Goal: Check status: Check status

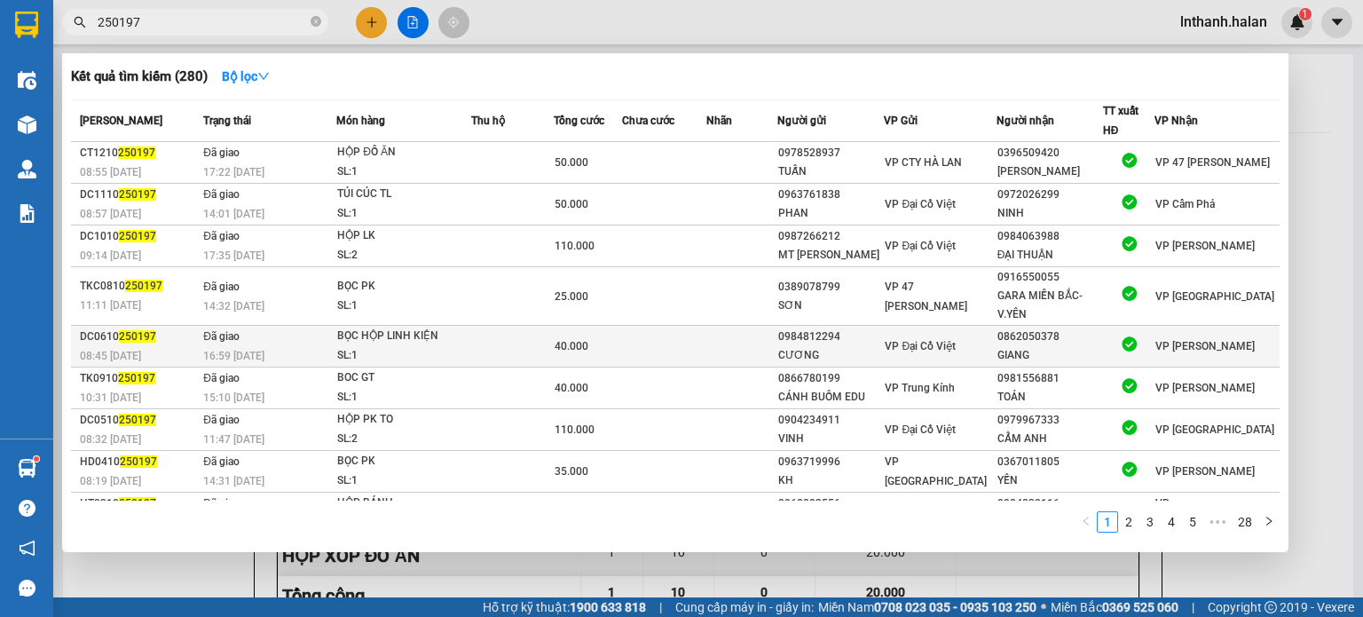
type input "250197"
click at [446, 346] on div "BỌC HỘP LINH KIỆN" at bounding box center [403, 337] width 133 height 20
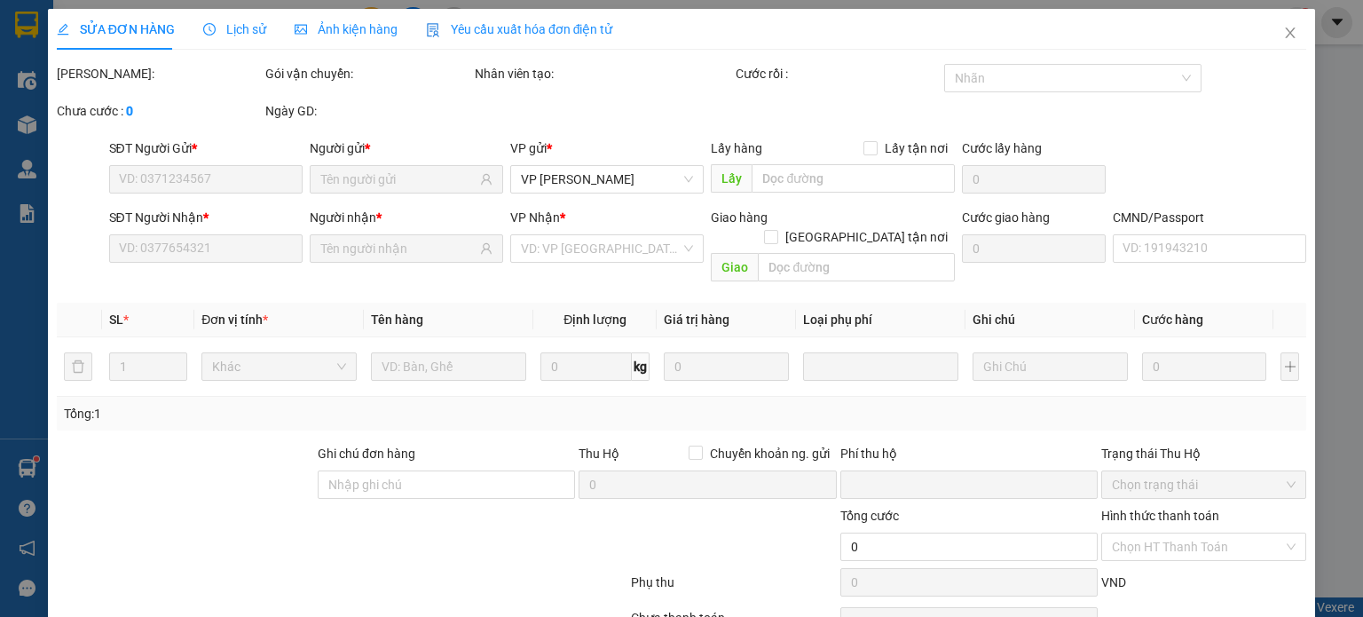
type input "0984812294"
type input "CƯƠNG"
type input "0862050378"
type input "GIANG"
type input "0"
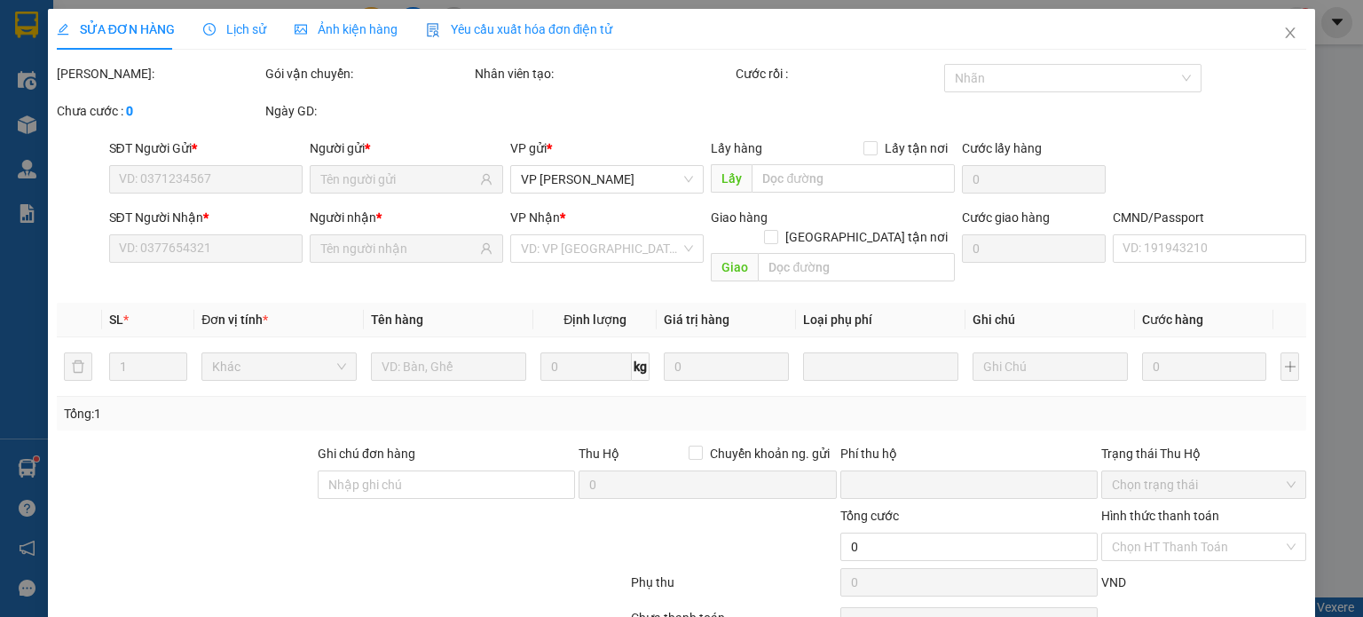
type input "40.000"
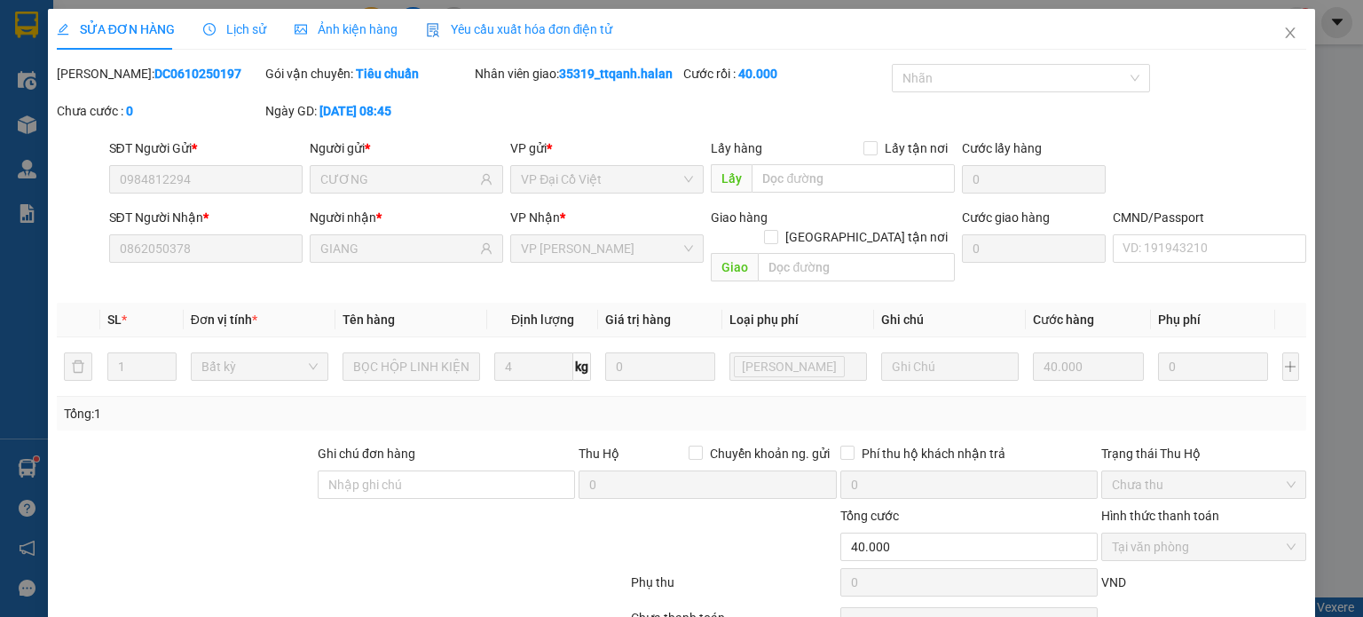
click at [234, 27] on span "Lịch sử" at bounding box center [234, 29] width 63 height 14
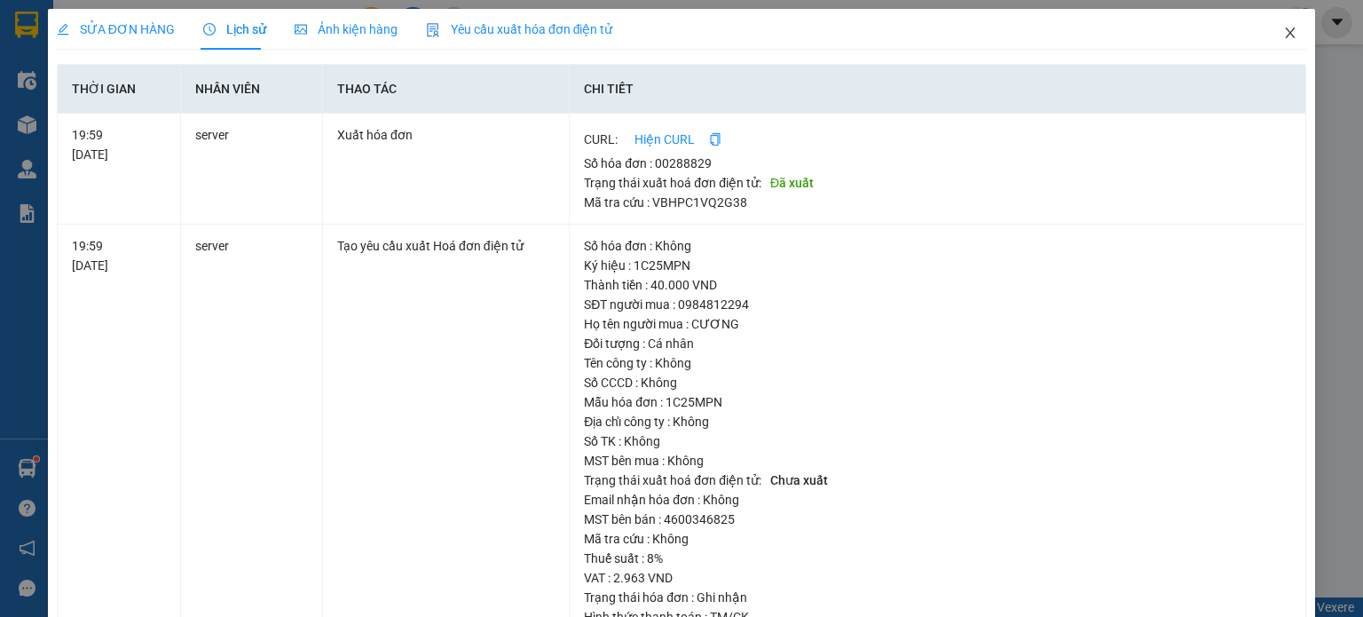
click at [1283, 36] on icon "close" at bounding box center [1290, 33] width 14 height 14
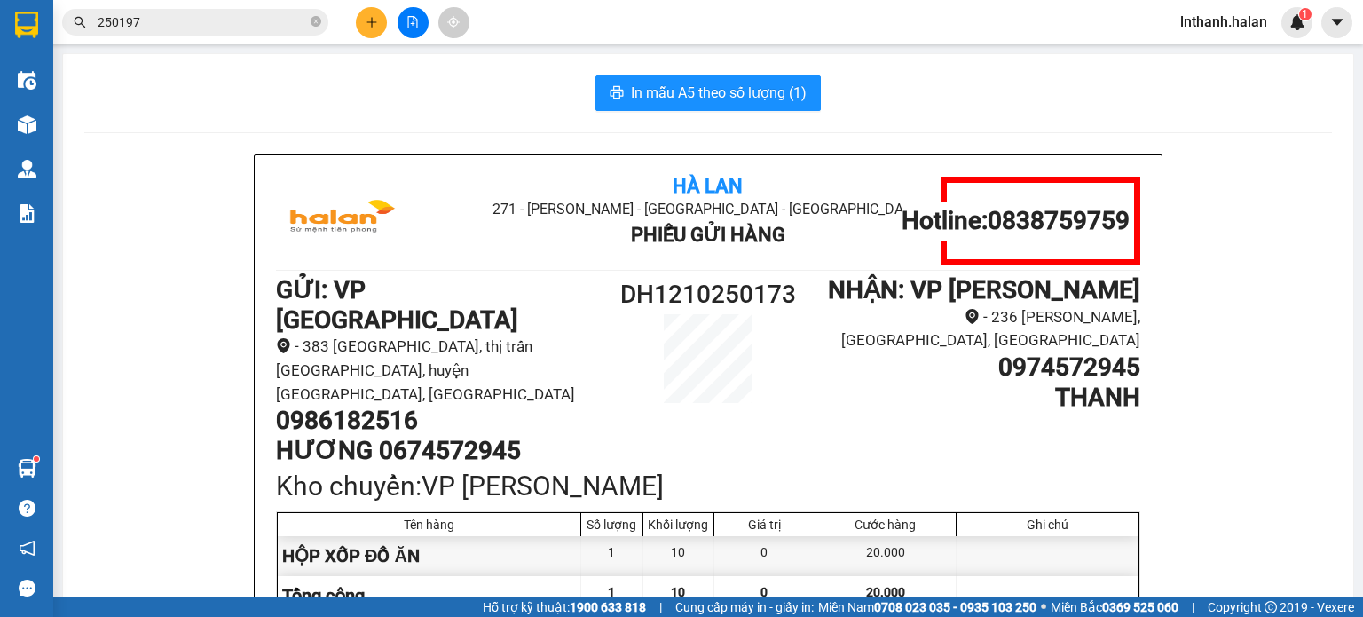
click at [132, 328] on div "Hà Lan 271 - [PERSON_NAME] - [GEOGRAPHIC_DATA] Long - [GEOGRAPHIC_DATA] Phiếu G…" at bounding box center [708, 525] width 1248 height 743
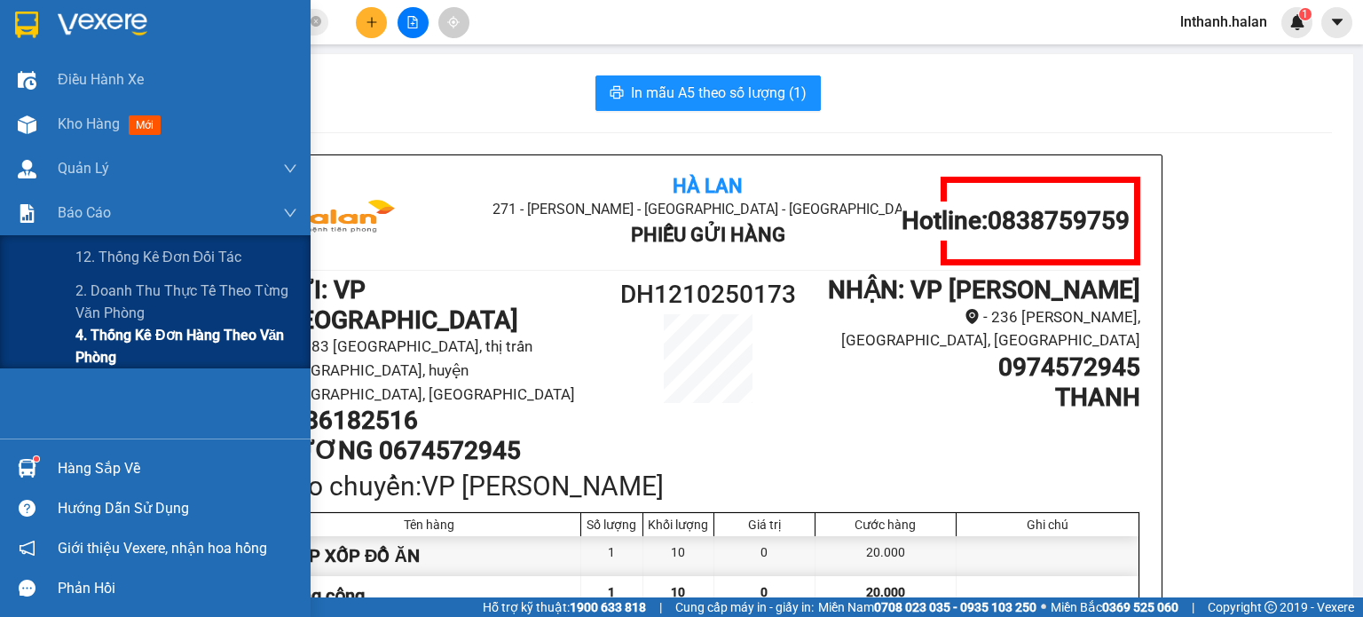
click at [107, 348] on span "4. Thống kê đơn hàng theo văn phòng" at bounding box center [186, 346] width 222 height 44
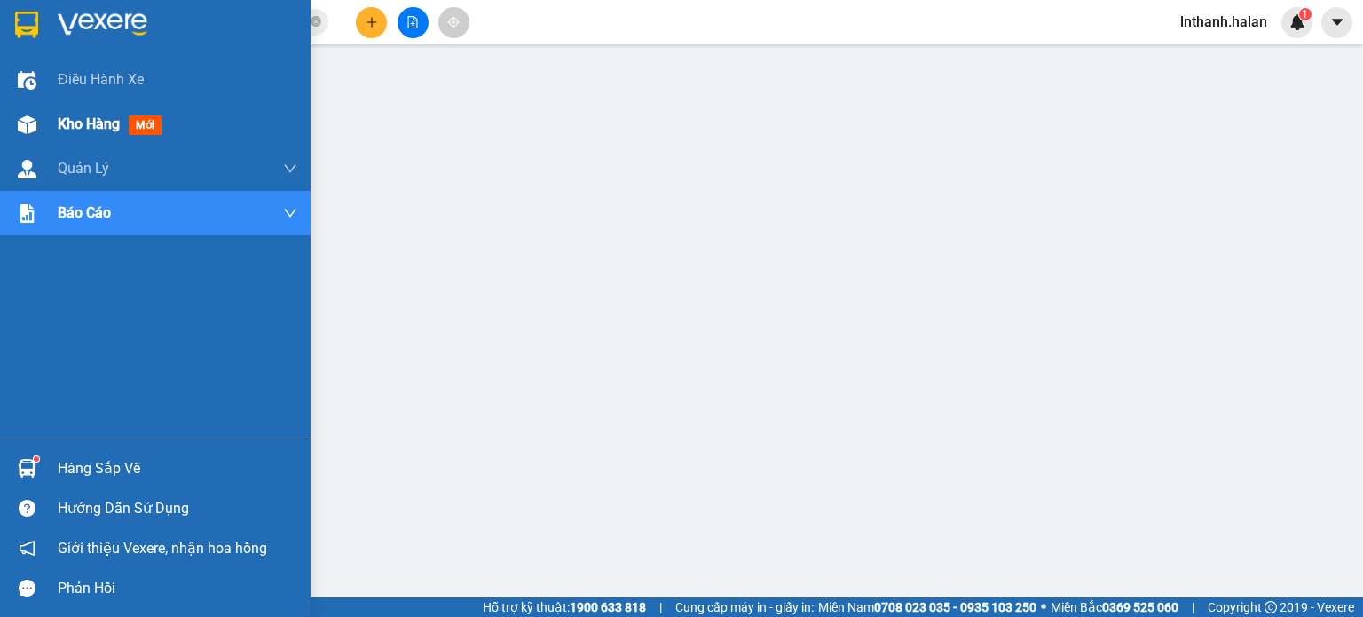
click at [84, 128] on span "Kho hàng" at bounding box center [89, 123] width 62 height 17
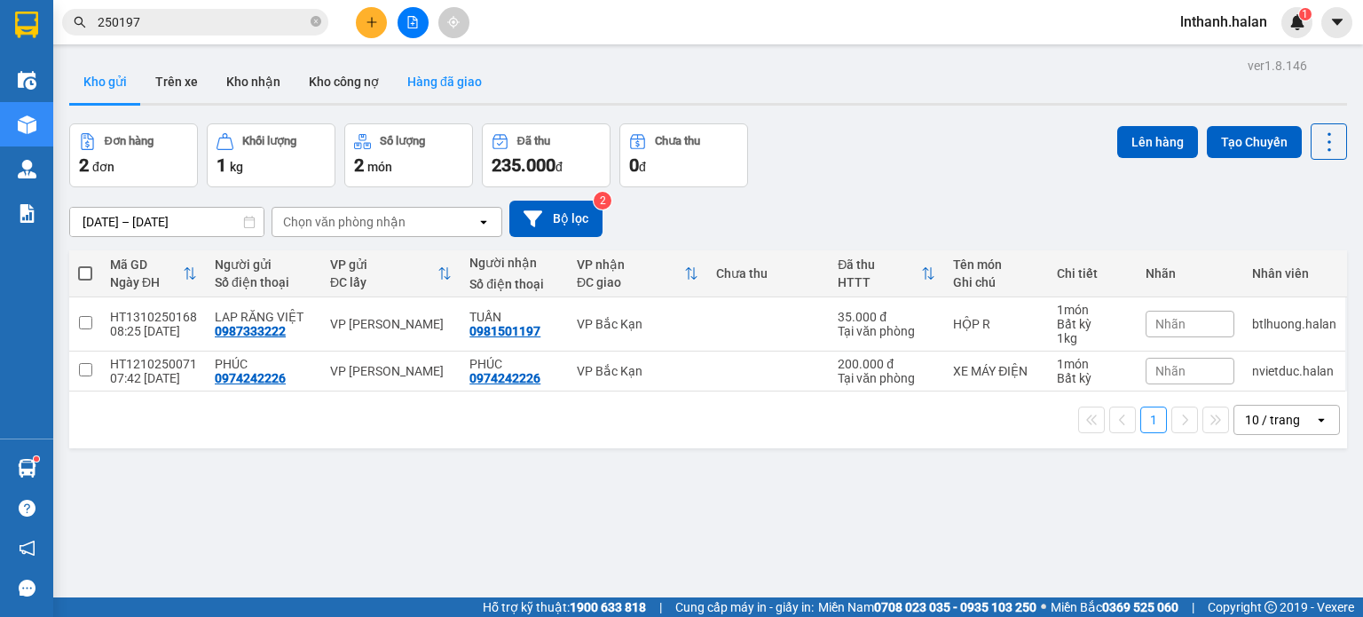
click at [441, 86] on button "Hàng đã giao" at bounding box center [444, 81] width 103 height 43
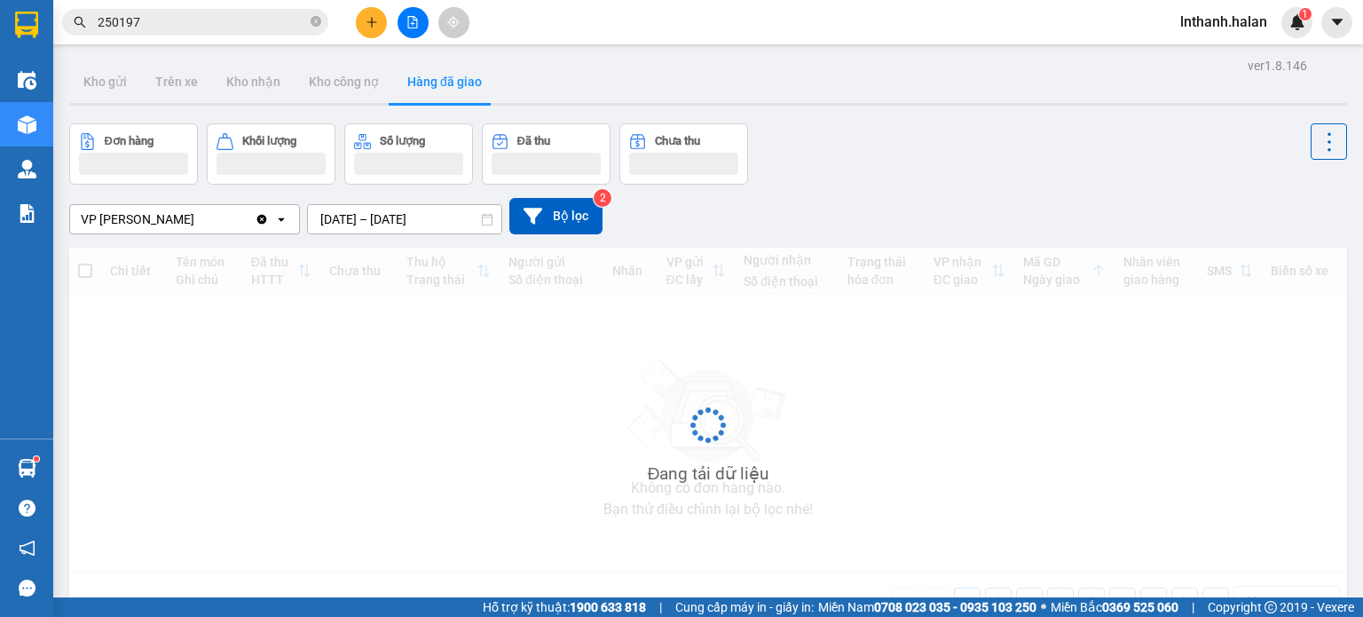
click at [449, 222] on input "[DATE] – [DATE]" at bounding box center [404, 219] width 193 height 28
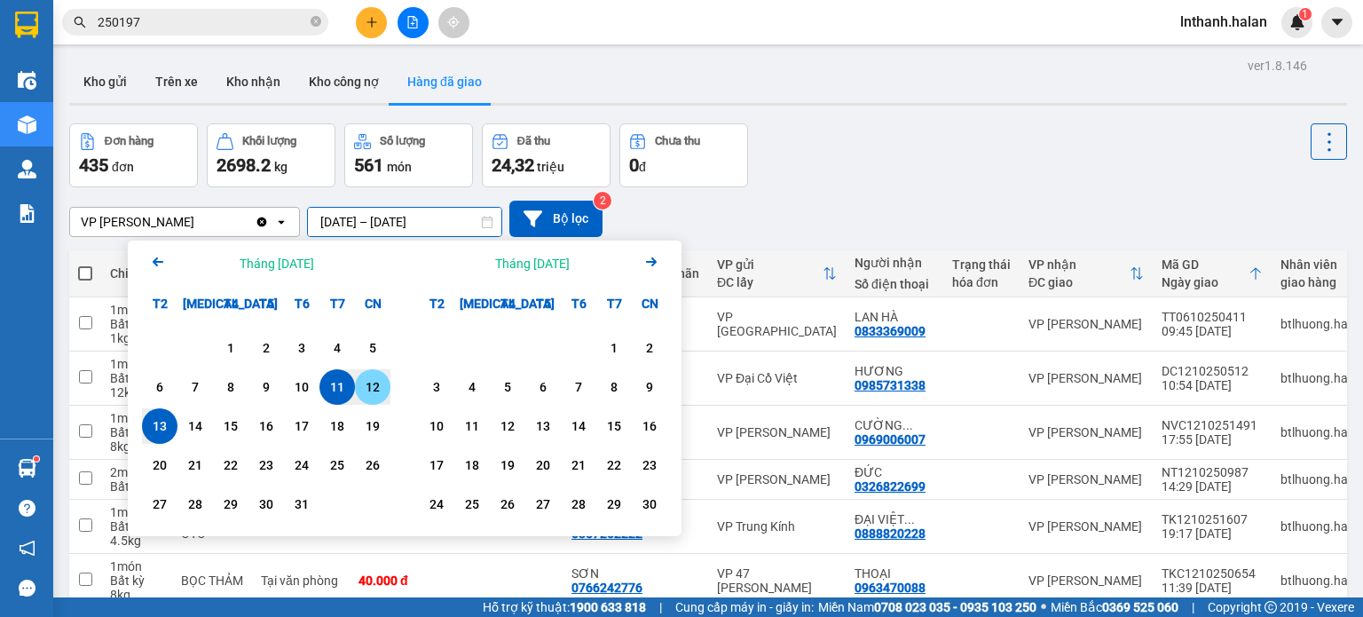
click at [381, 386] on div "12" at bounding box center [372, 386] width 25 height 21
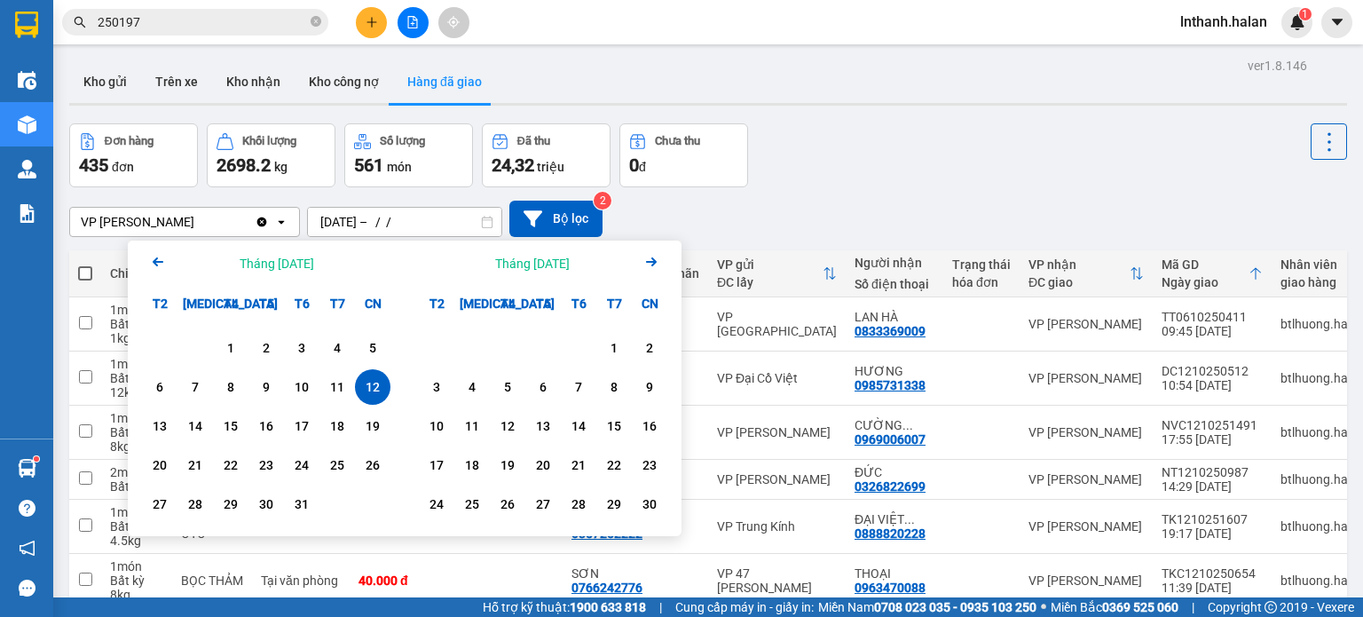
click at [381, 386] on div "12" at bounding box center [372, 386] width 25 height 21
type input "[DATE] – [DATE]"
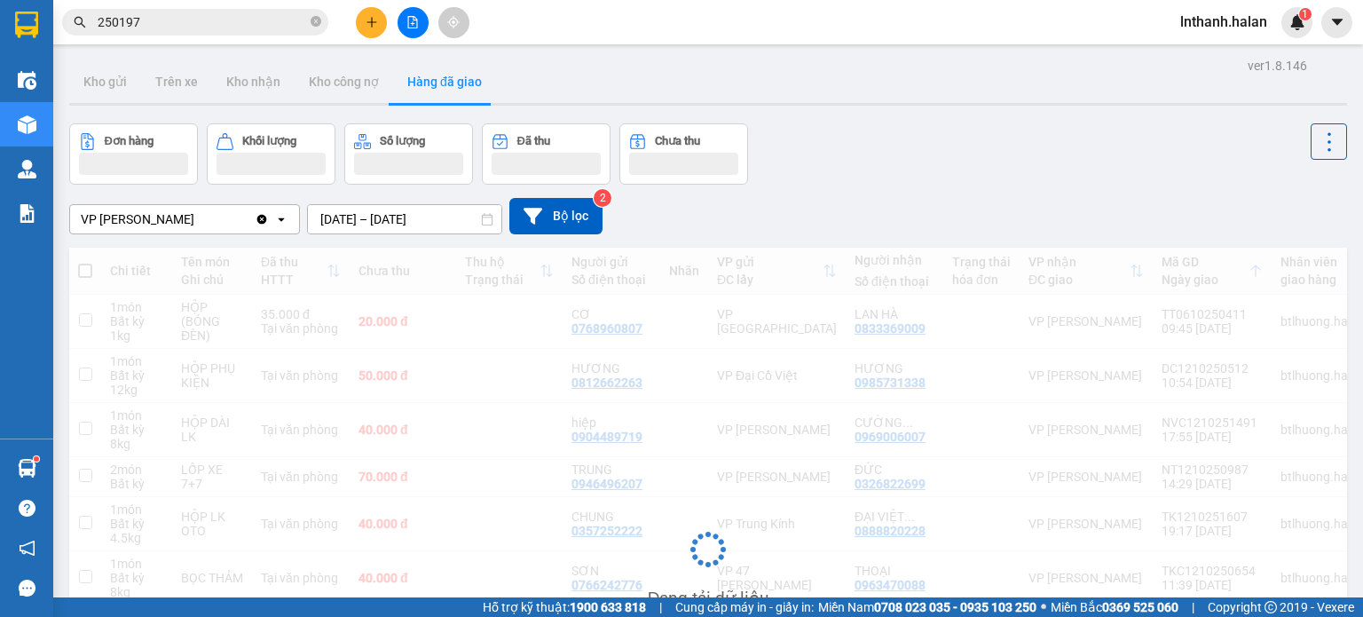
click at [929, 173] on div "Đơn hàng Khối lượng Số lượng Đã thu Chưa thu" at bounding box center [708, 153] width 1278 height 61
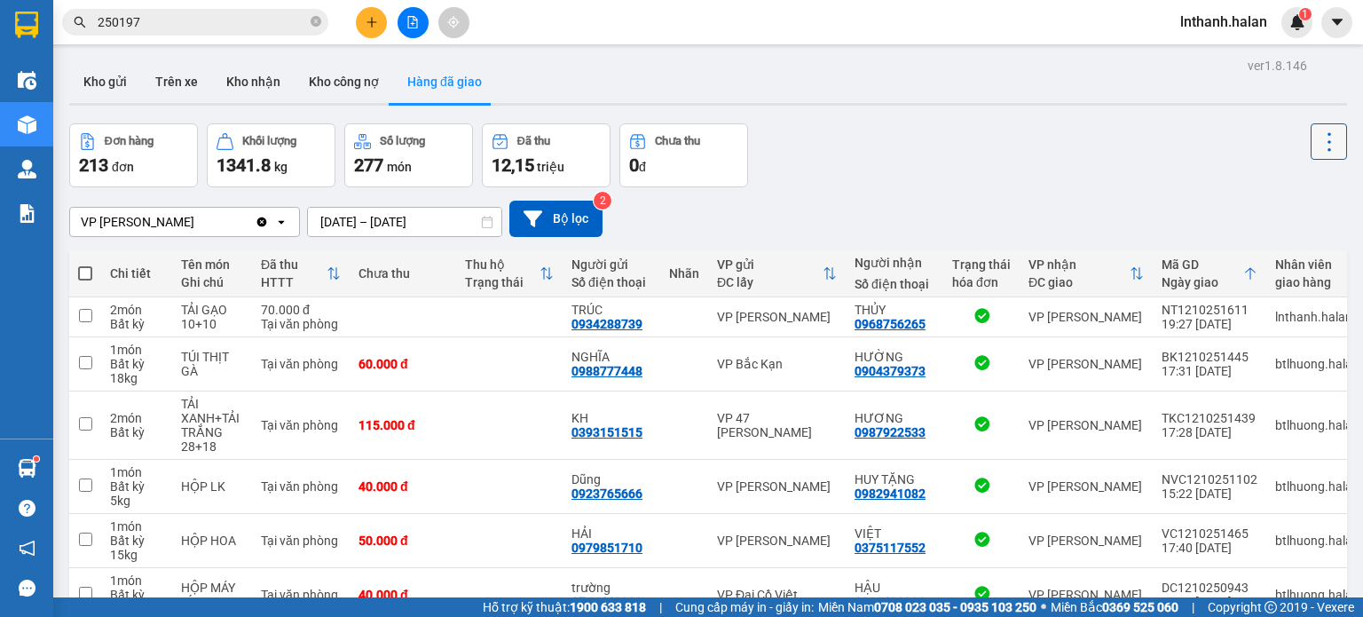
click at [1328, 142] on icon at bounding box center [1330, 141] width 4 height 19
click at [1299, 187] on span "Làm mới" at bounding box center [1291, 189] width 49 height 18
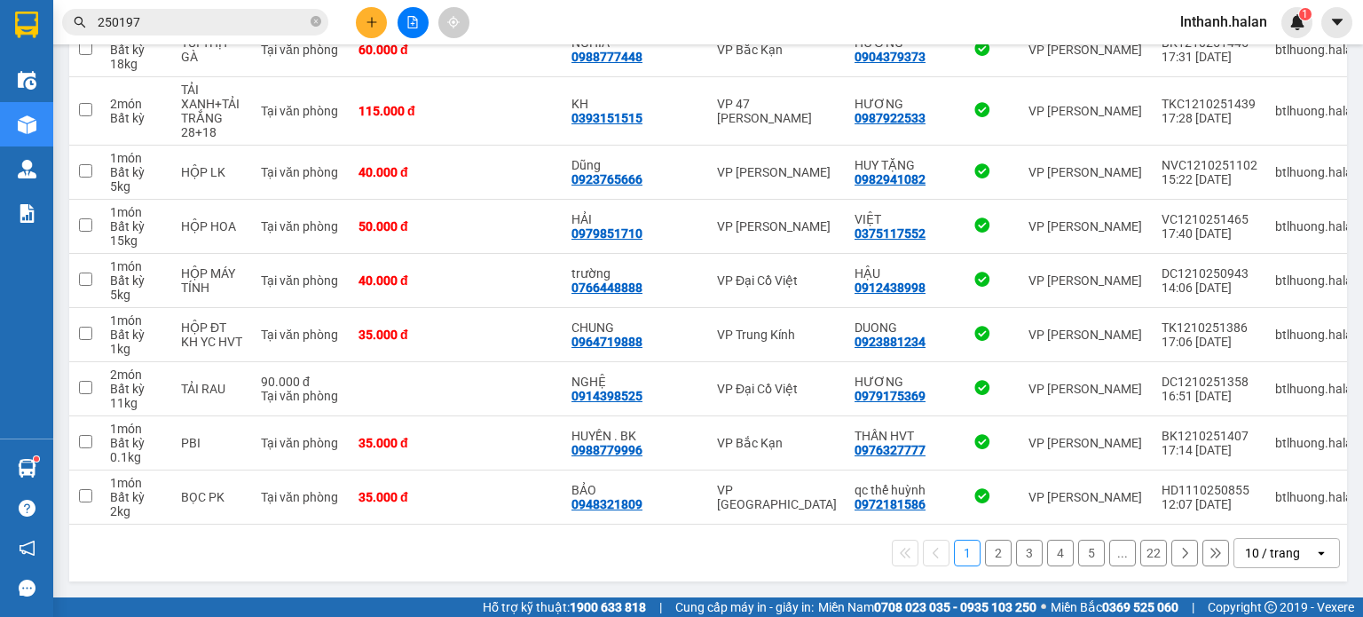
click at [1278, 557] on div "10 / trang" at bounding box center [1272, 553] width 55 height 18
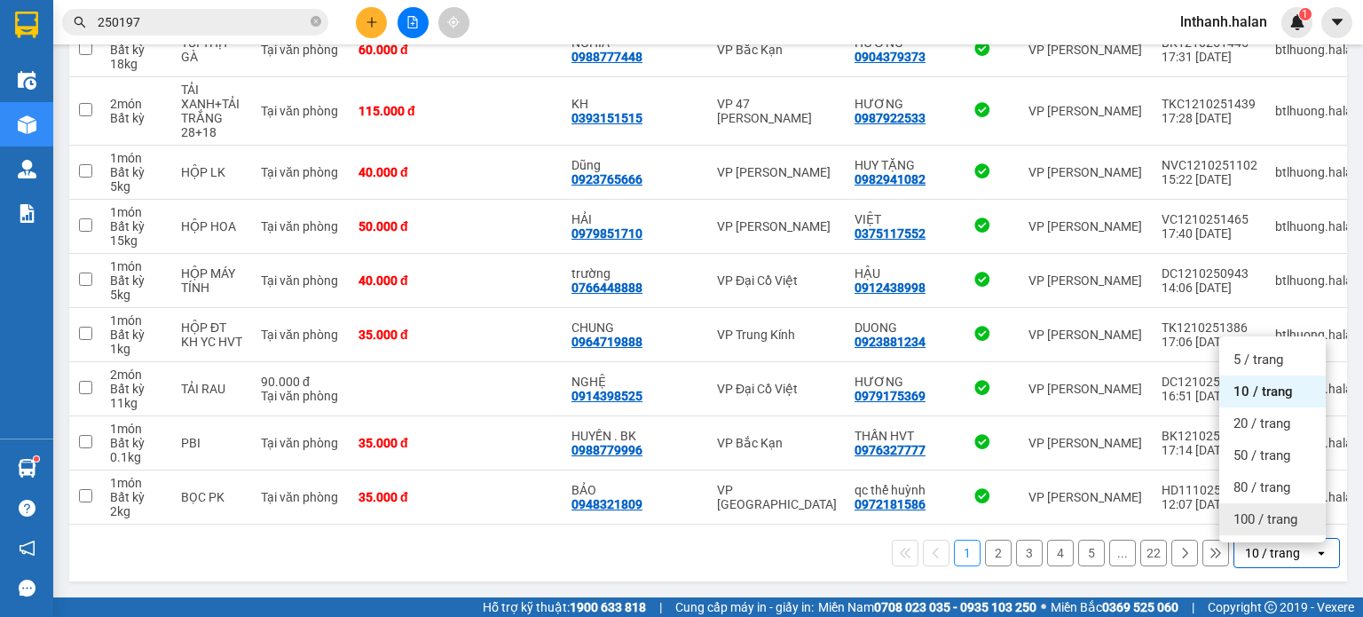
click at [1282, 510] on span "100 / trang" at bounding box center [1266, 519] width 64 height 18
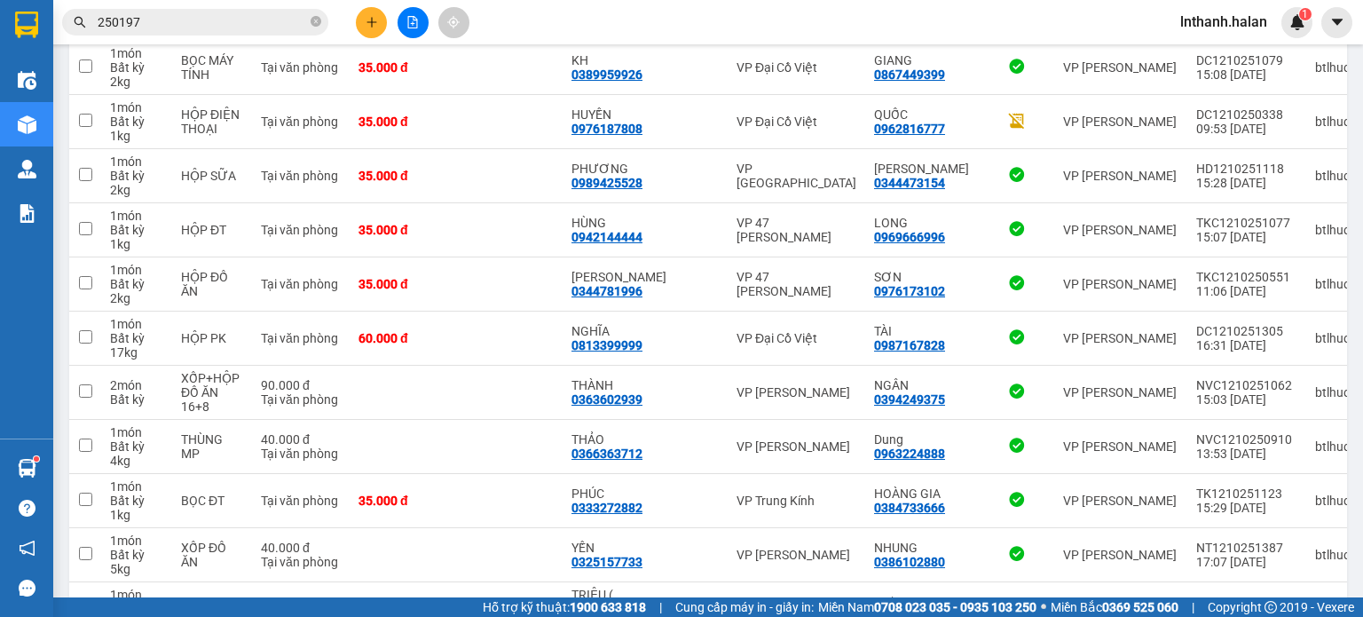
scroll to position [1383, 0]
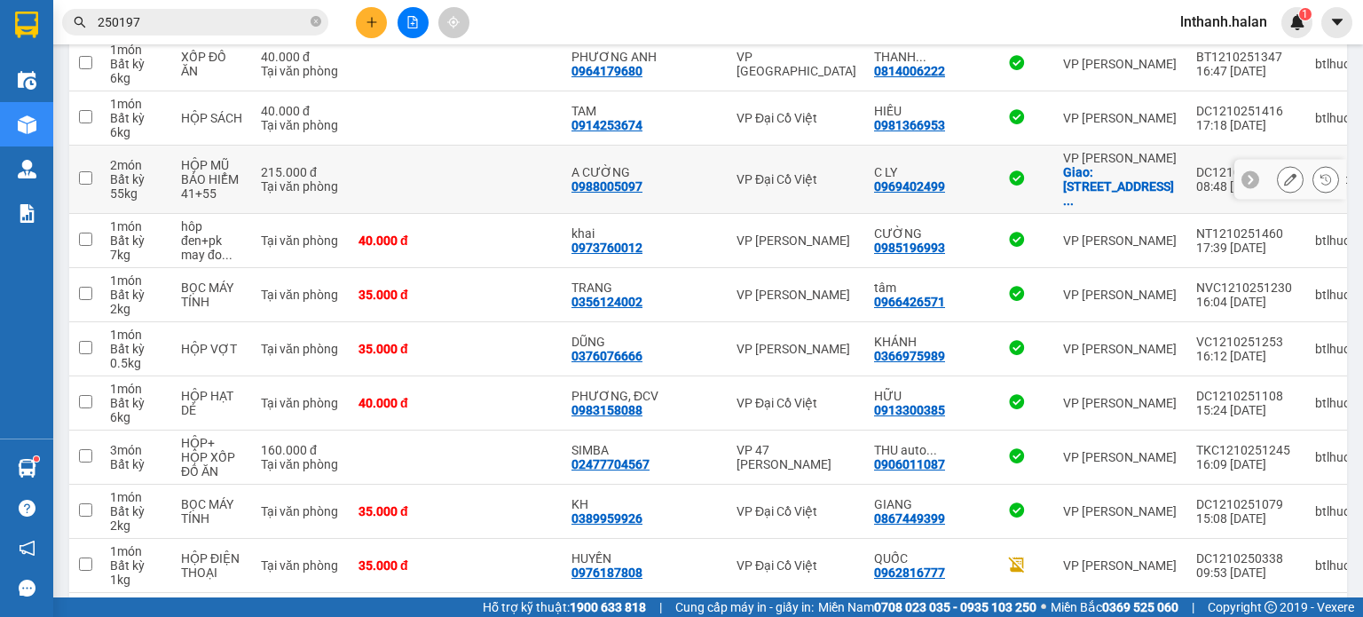
click at [1196, 165] on div "DC1210250183" at bounding box center [1246, 172] width 101 height 14
checkbox input "false"
copy div "DC1210250183"
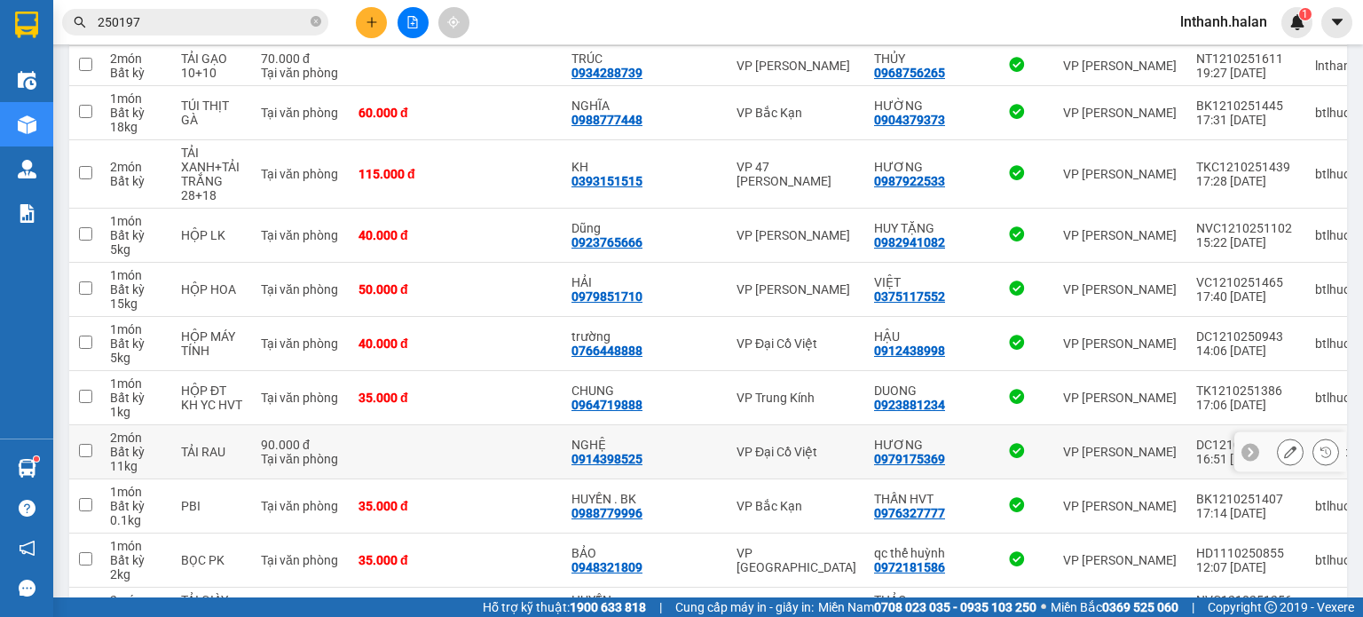
scroll to position [0, 0]
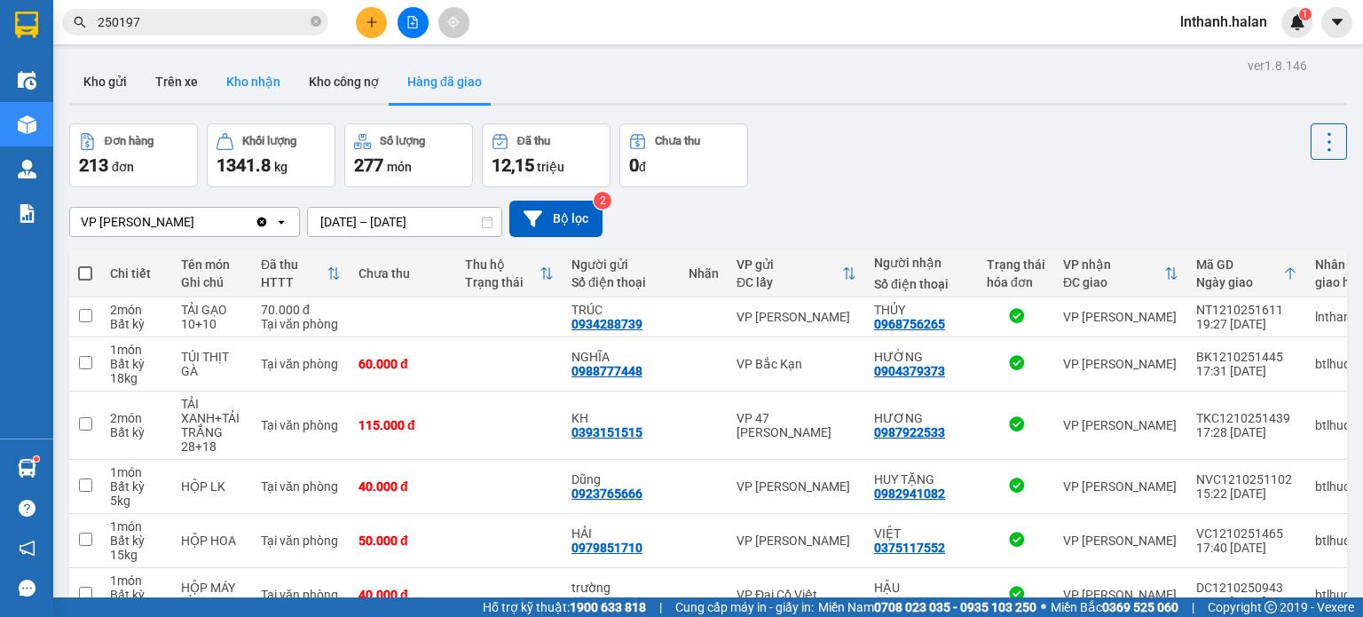
click at [255, 89] on button "Kho nhận" at bounding box center [253, 81] width 83 height 43
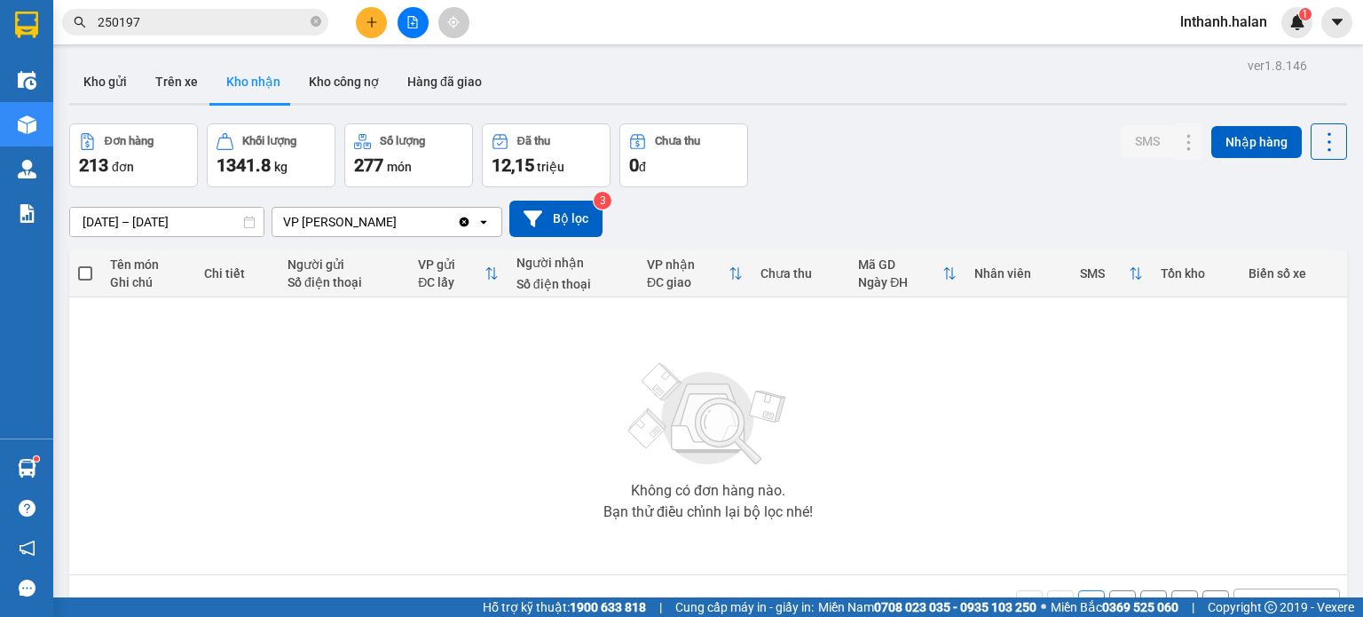
click at [176, 220] on input "[DATE] – [DATE]" at bounding box center [166, 222] width 193 height 28
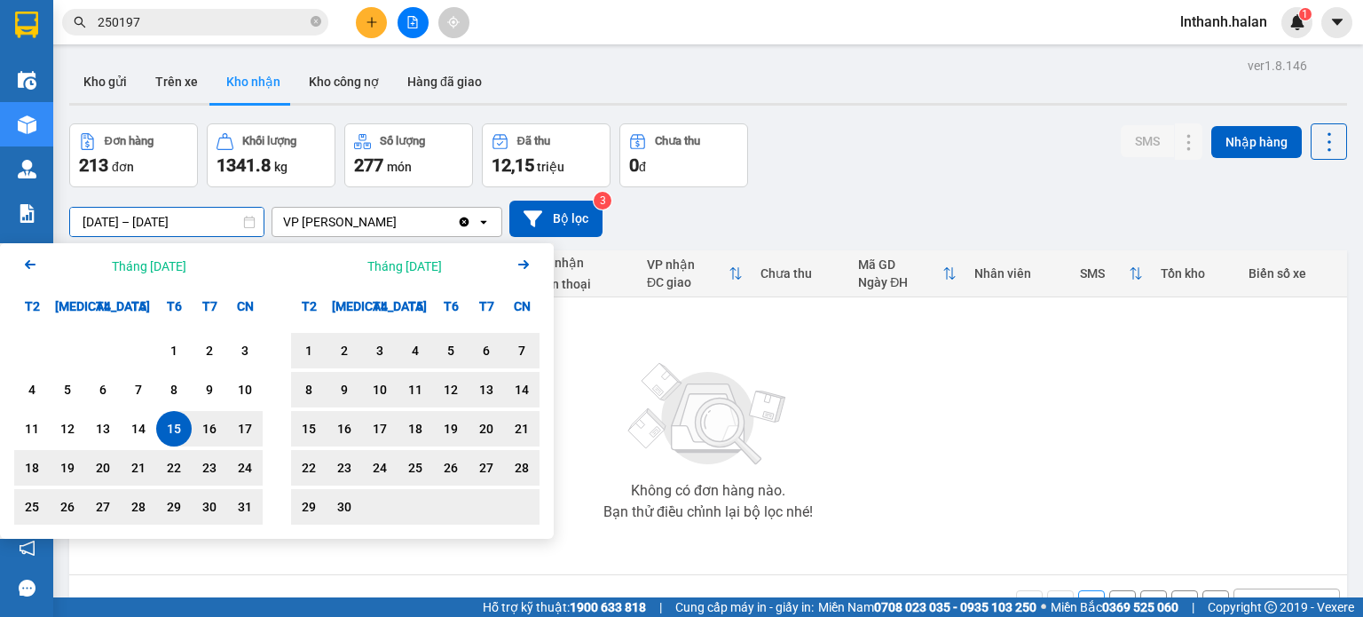
click at [523, 265] on icon "Next month." at bounding box center [523, 264] width 11 height 9
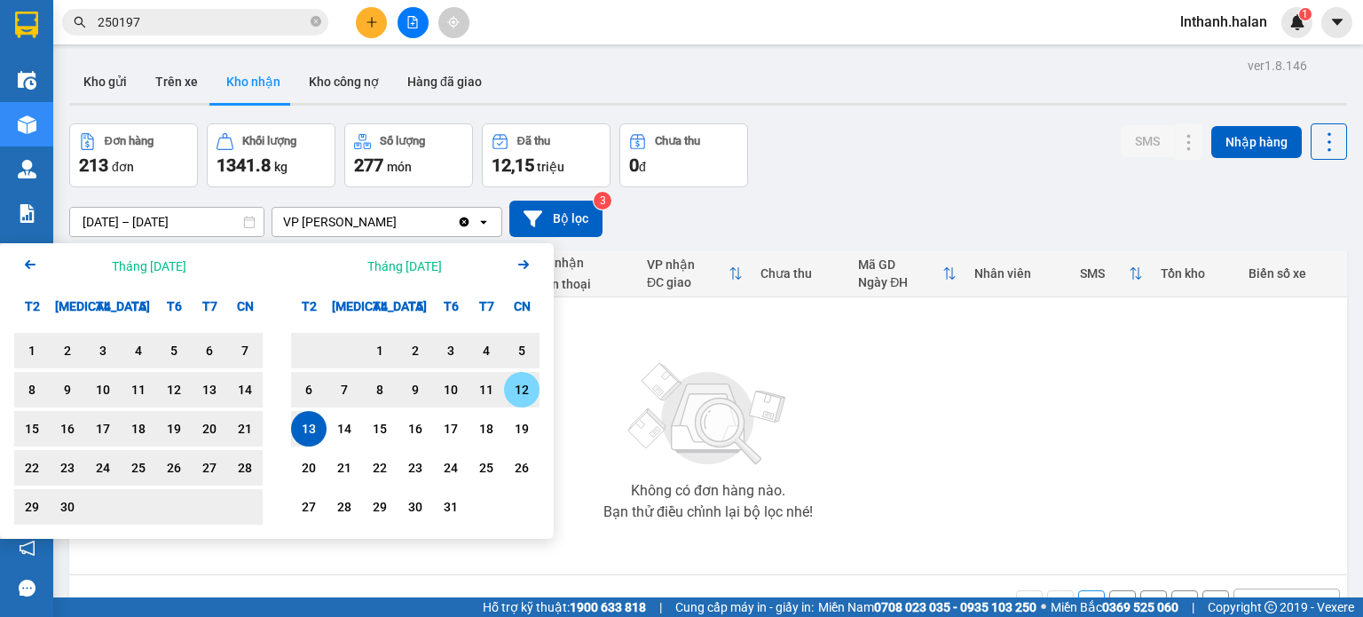
click at [517, 389] on div "12" at bounding box center [521, 389] width 25 height 21
type input "[DATE] – [DATE]"
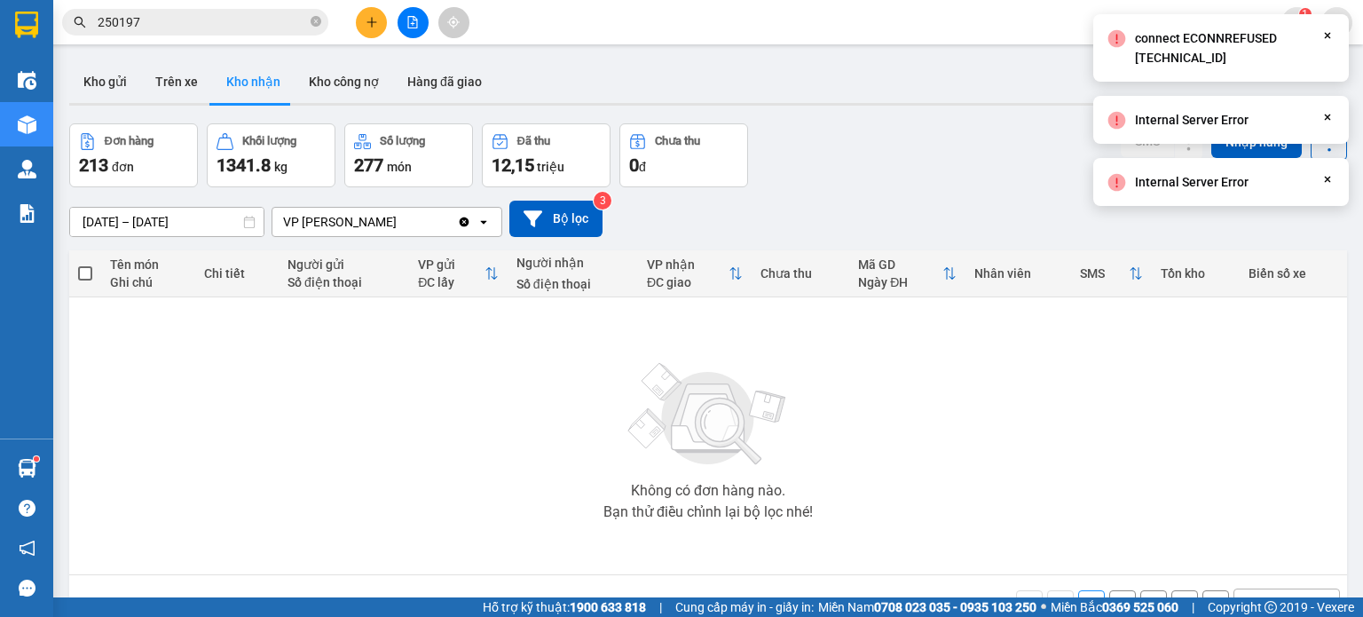
click at [871, 160] on div "Đơn hàng 213 đơn Khối lượng 1341.8 kg Số lượng 277 món Đã thu 12,15 triệu Chưa …" at bounding box center [708, 155] width 1278 height 64
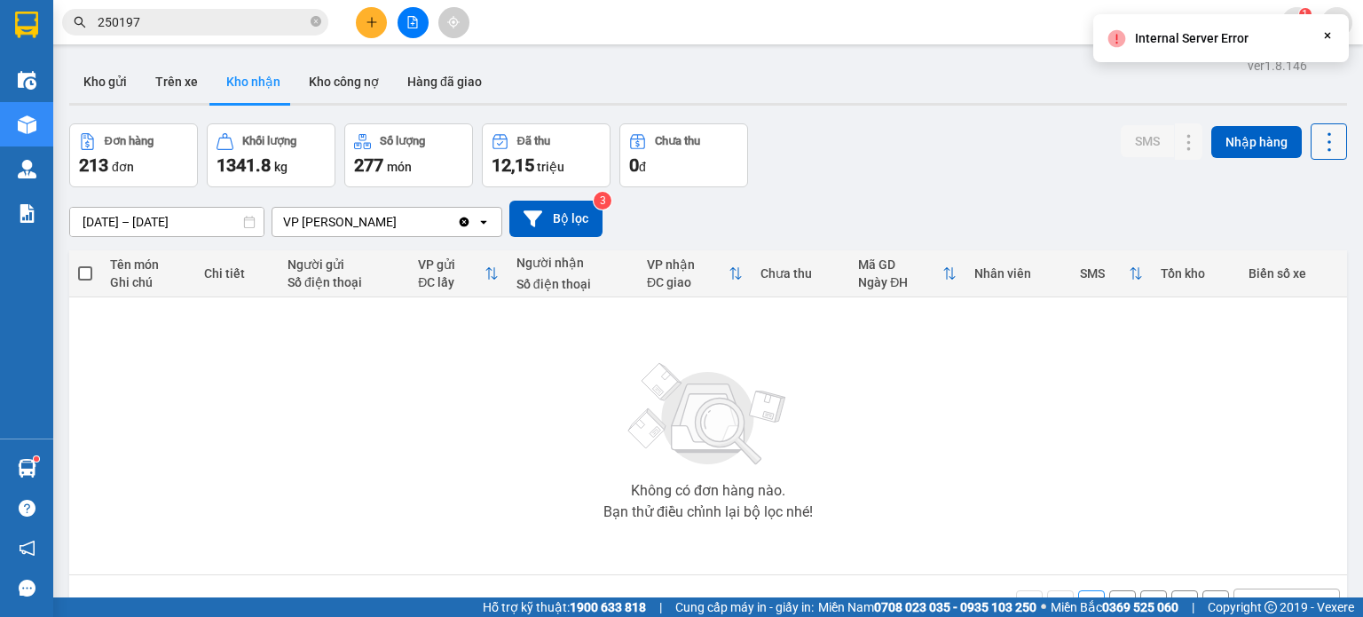
click at [1317, 139] on icon at bounding box center [1329, 142] width 25 height 25
click at [1296, 222] on span "Làm mới" at bounding box center [1291, 221] width 49 height 18
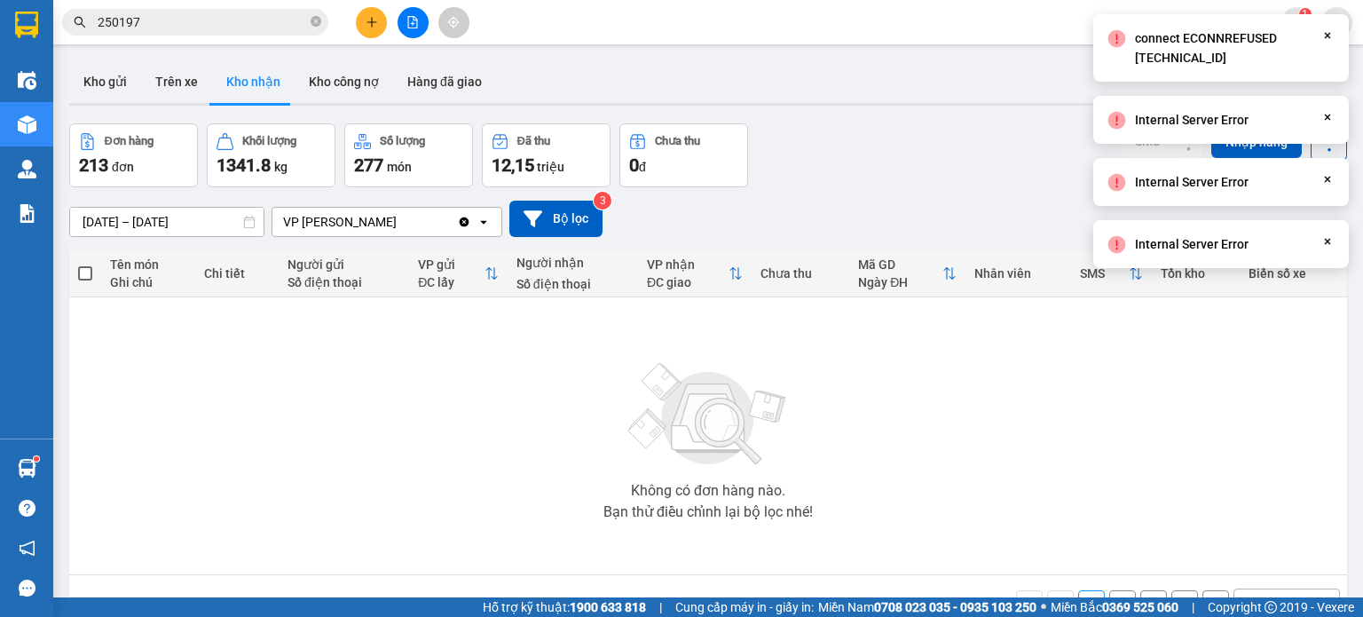
click at [1328, 241] on icon at bounding box center [1328, 242] width 6 height 6
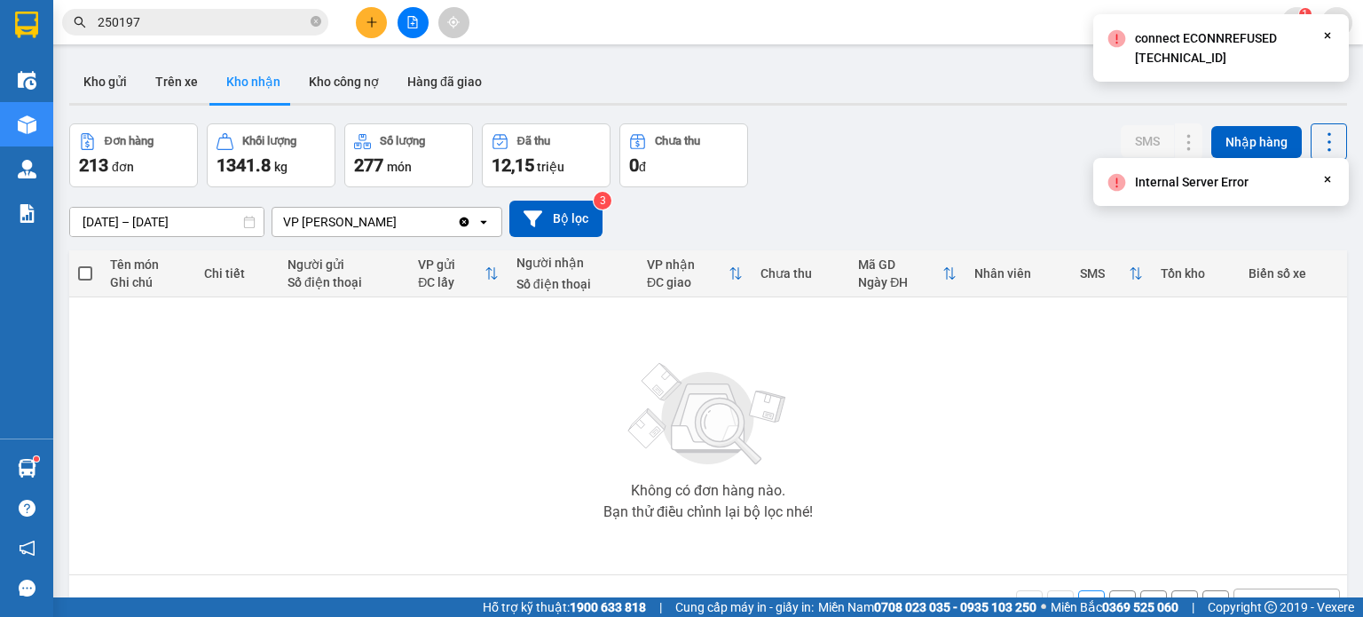
click at [1328, 179] on icon at bounding box center [1328, 180] width 6 height 6
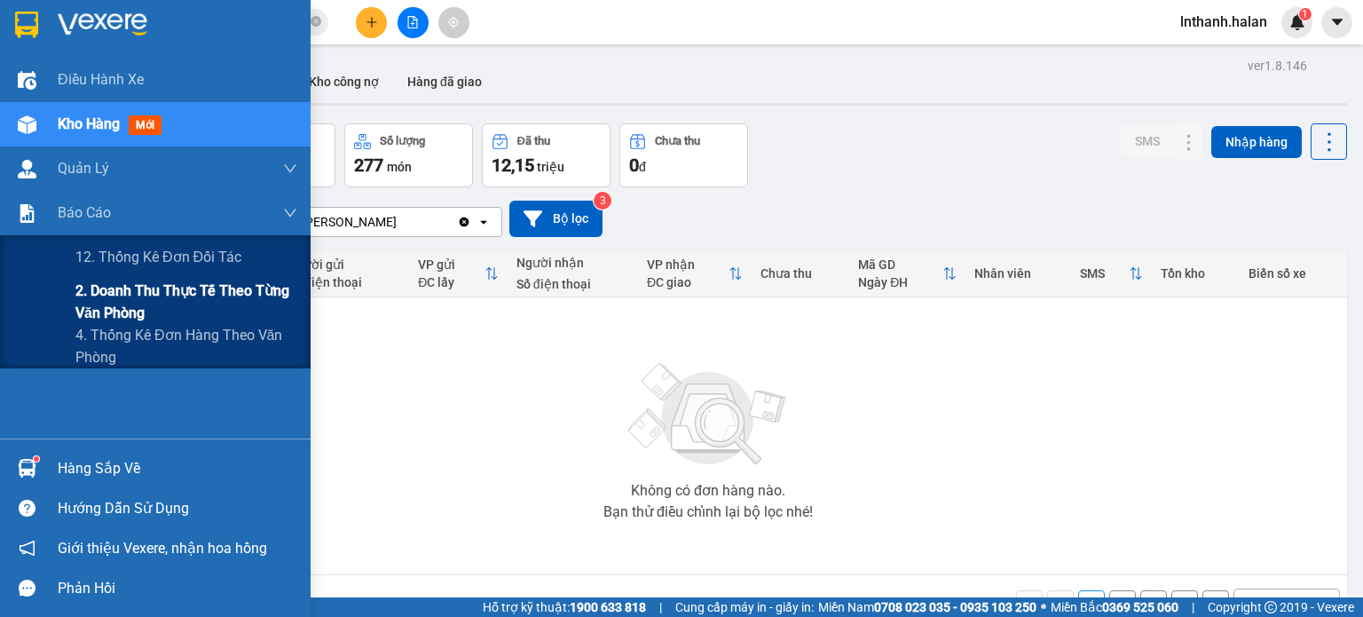
click at [103, 316] on span "2. Doanh thu thực tế theo từng văn phòng" at bounding box center [186, 302] width 222 height 44
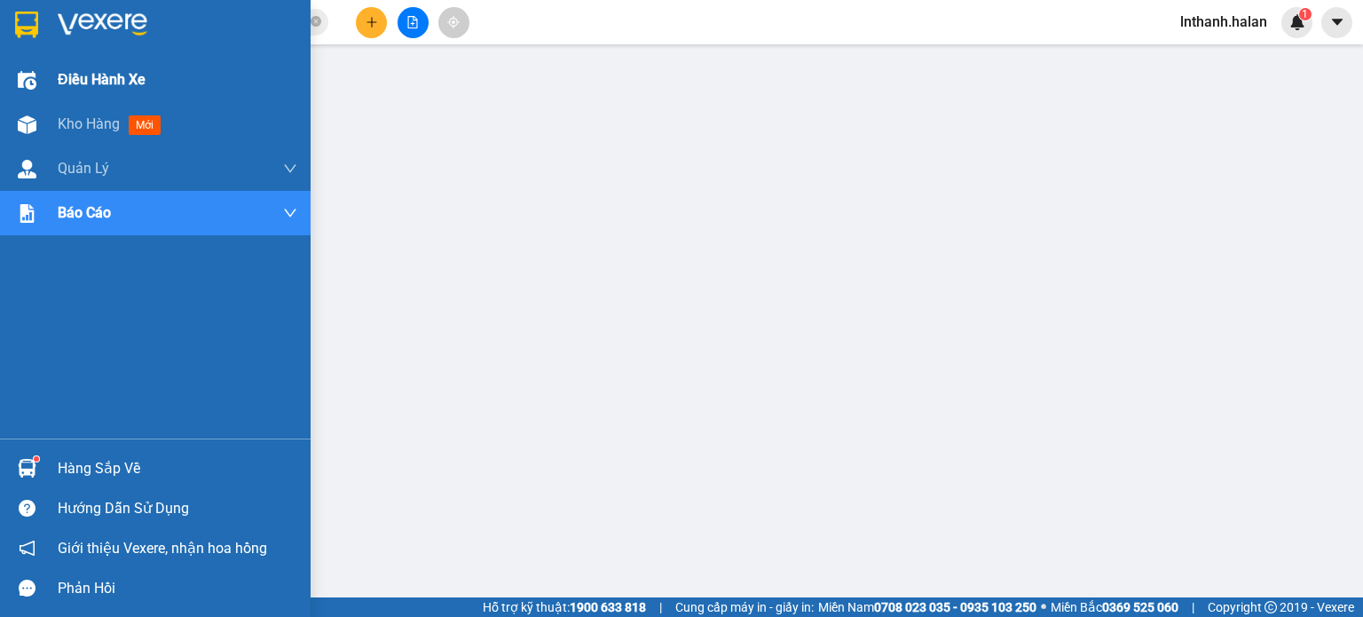
click at [65, 80] on span "Điều hành xe" at bounding box center [102, 79] width 88 height 22
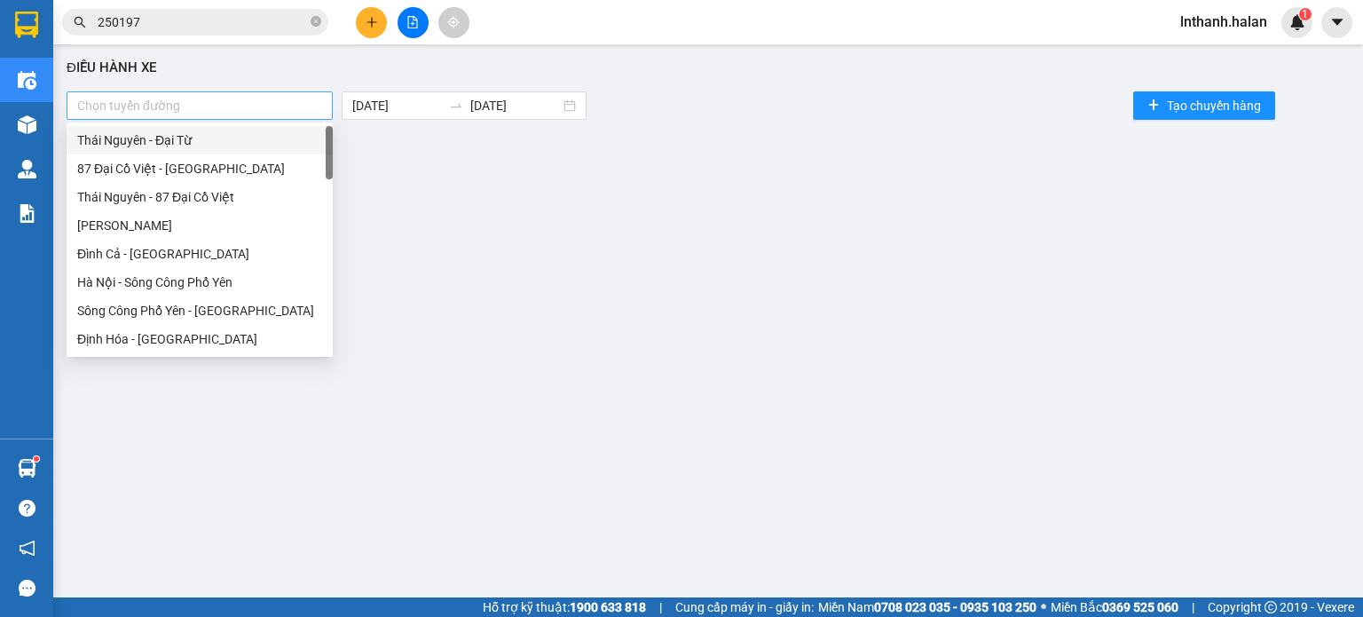
click at [246, 107] on div at bounding box center [199, 105] width 257 height 21
type input "tu"
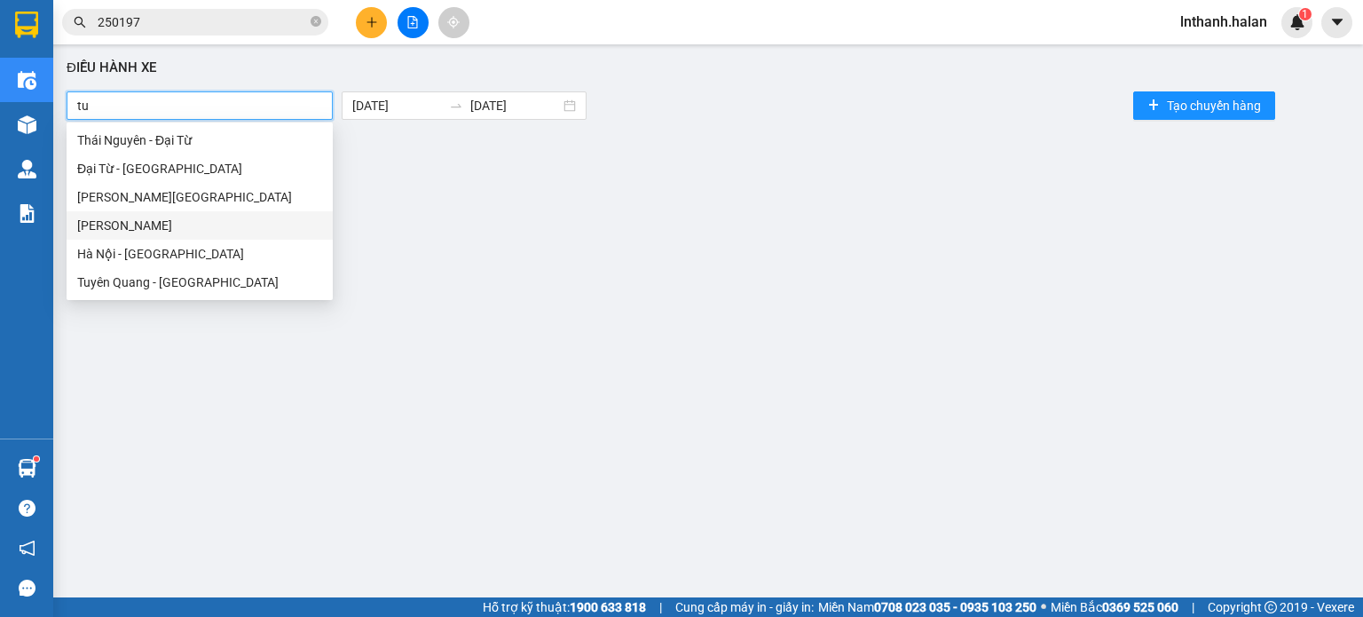
click at [208, 217] on div "[PERSON_NAME]" at bounding box center [199, 226] width 245 height 20
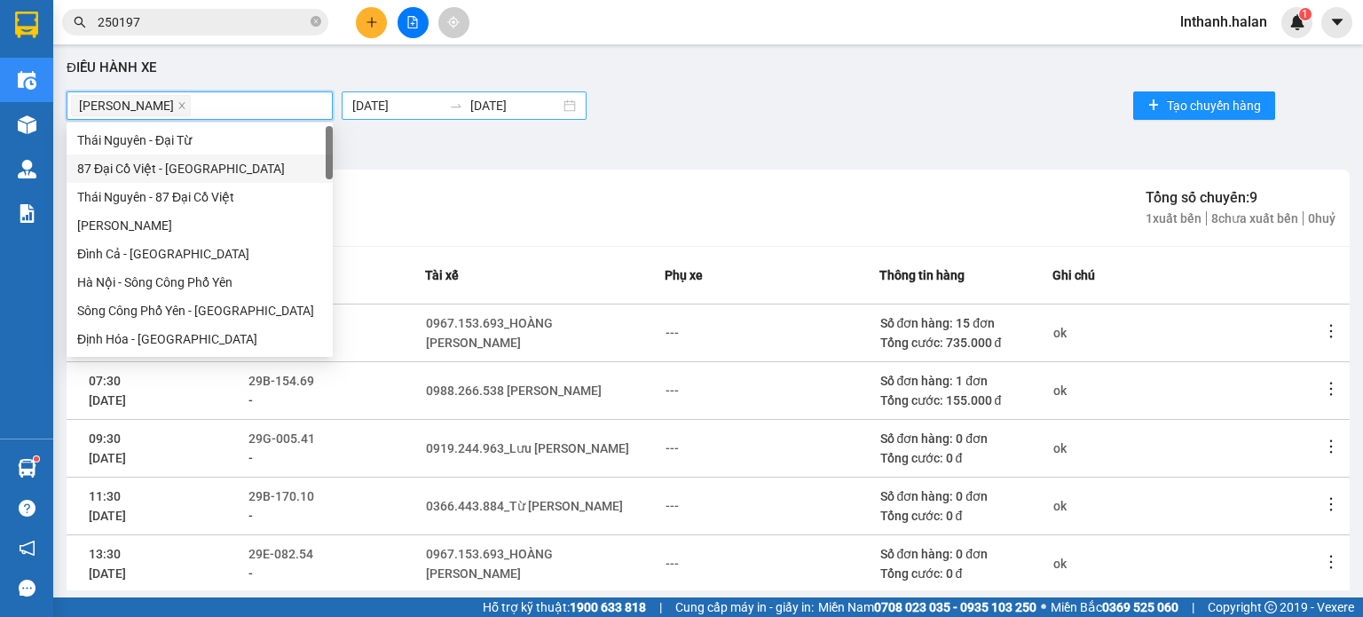
click at [384, 103] on input "[DATE]" at bounding box center [397, 106] width 90 height 20
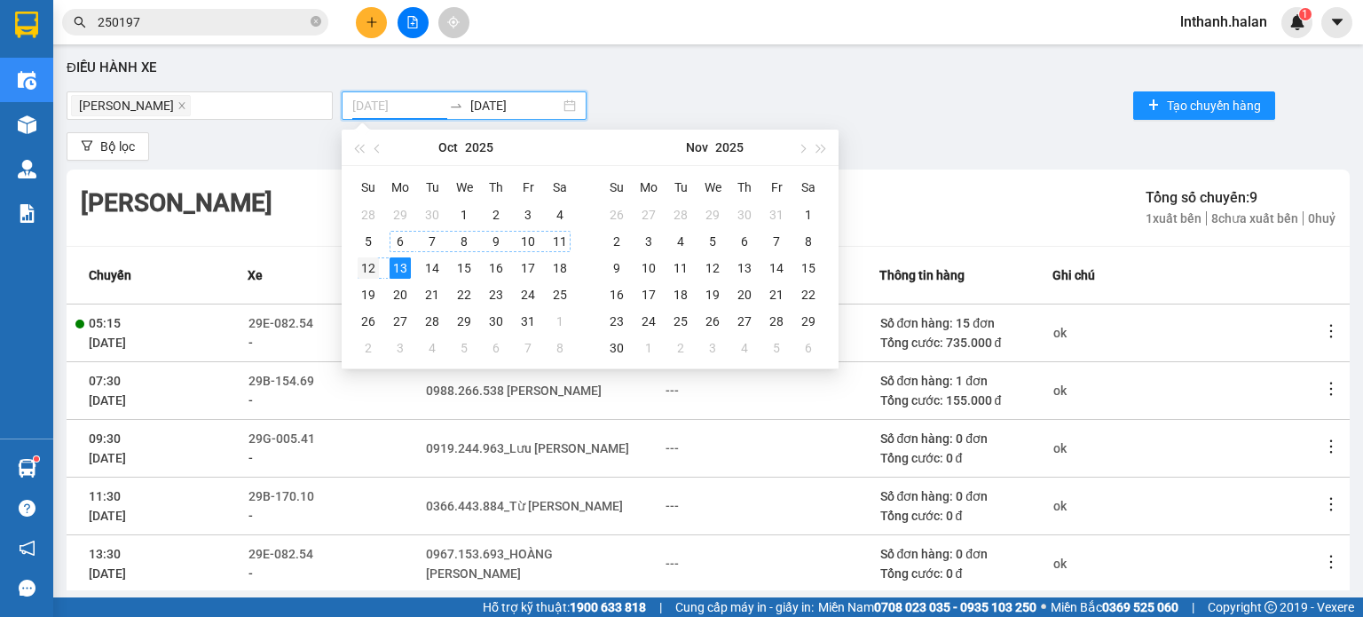
type input "[DATE]"
click at [375, 267] on div "12" at bounding box center [368, 267] width 21 height 21
type input "[DATE]"
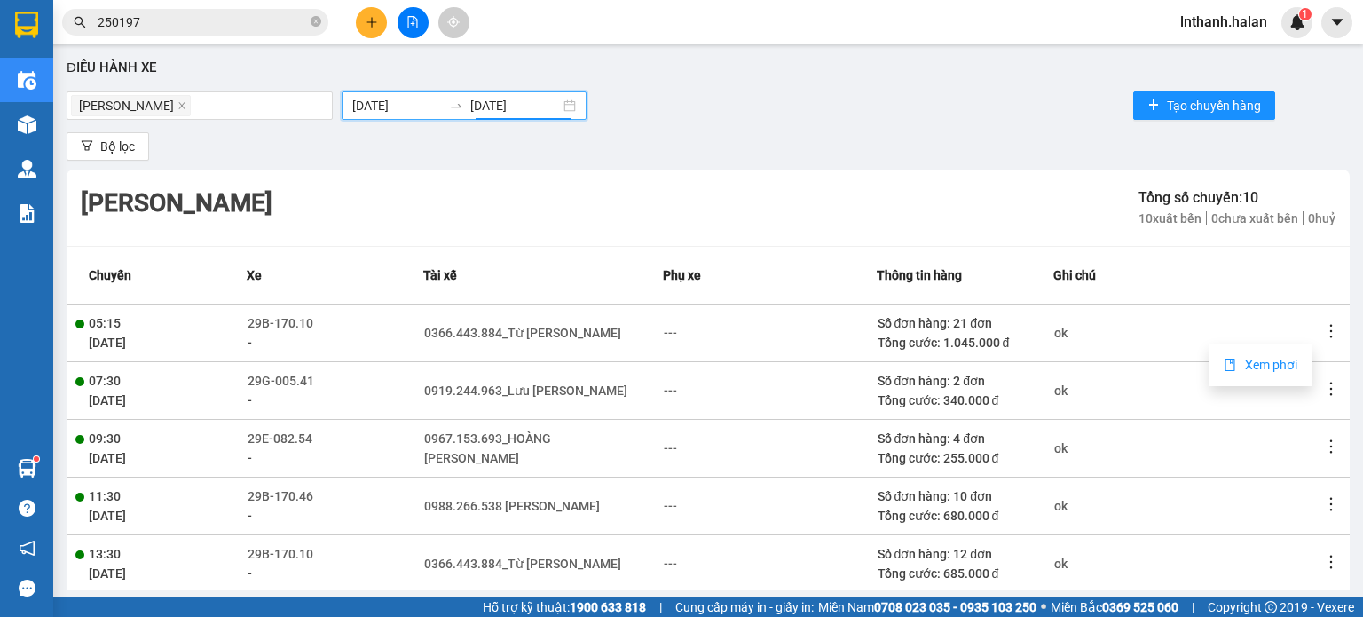
click at [1257, 375] on li "Xem phơi" at bounding box center [1261, 365] width 102 height 36
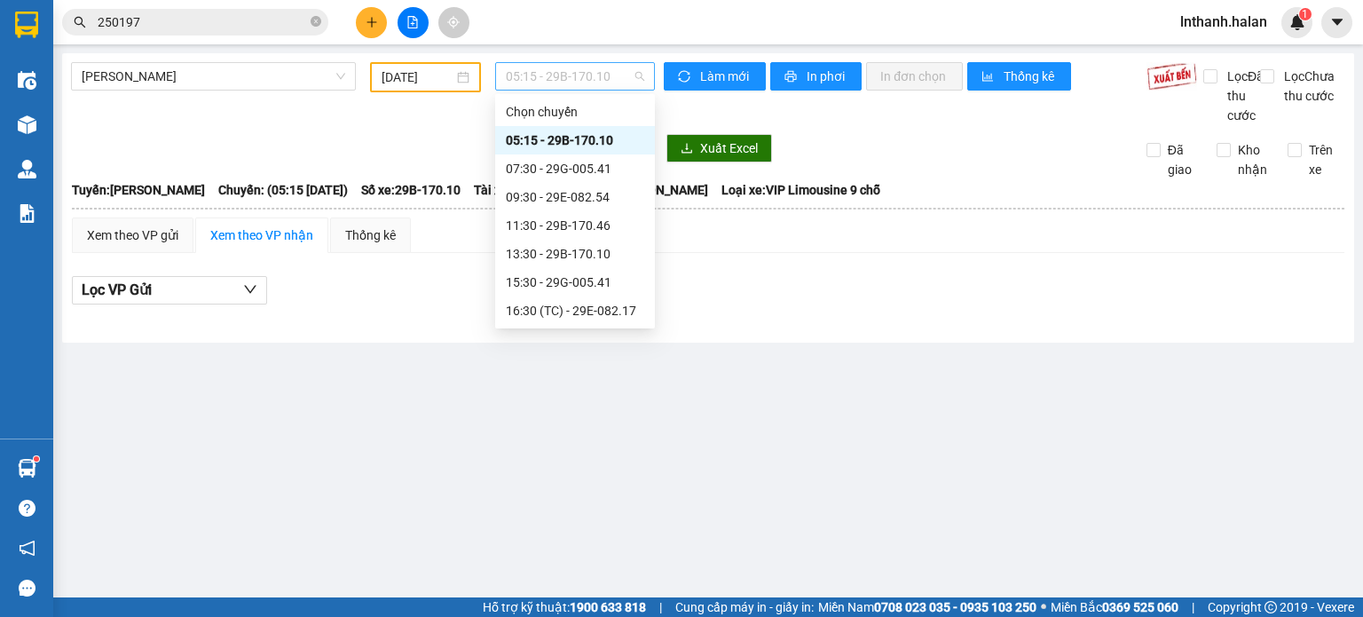
click at [564, 69] on span "05:15 - 29B-170.10" at bounding box center [575, 76] width 139 height 27
click at [602, 173] on div "07:30 - 29G-005.41" at bounding box center [575, 169] width 138 height 20
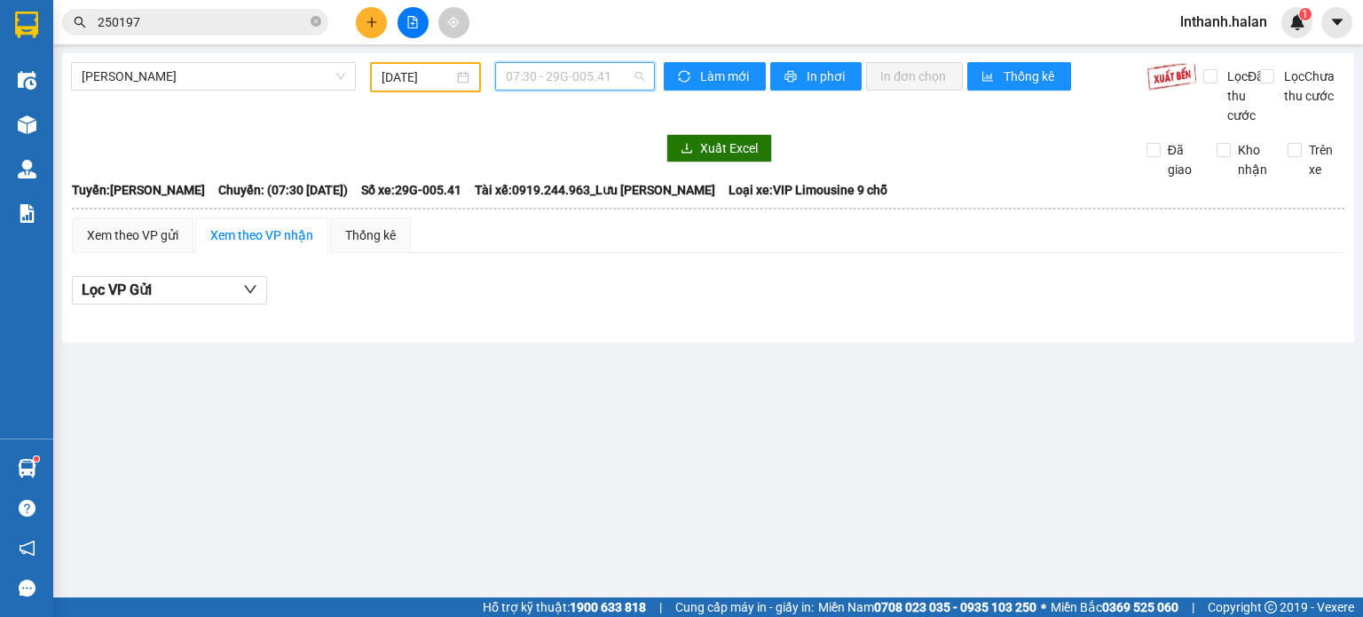
click at [583, 66] on span "07:30 - 29G-005.41" at bounding box center [575, 76] width 139 height 27
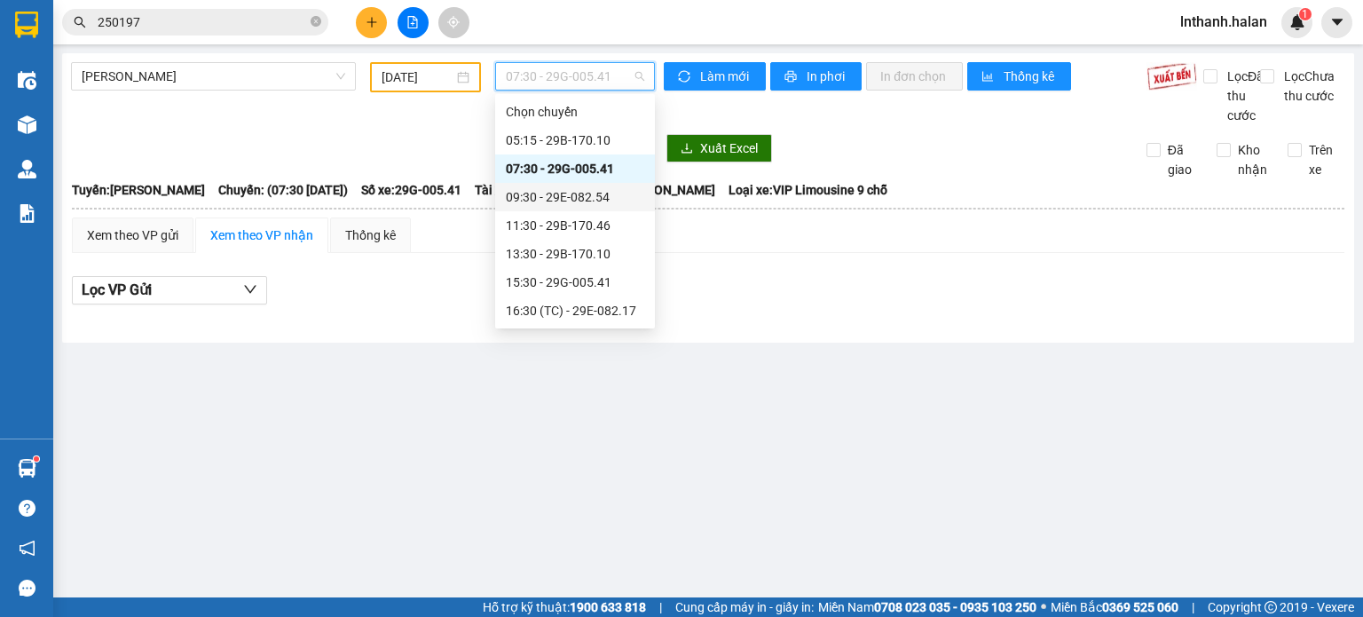
click at [585, 193] on div "09:30 - 29E-082.54" at bounding box center [575, 197] width 138 height 20
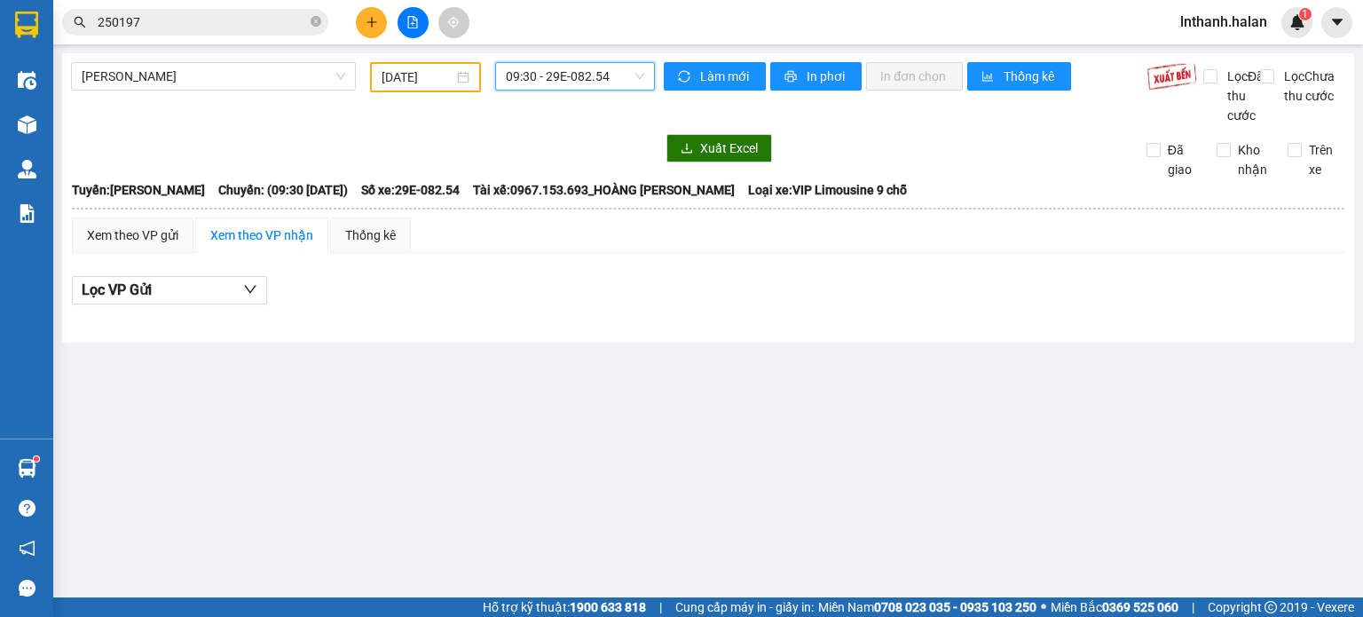
click at [590, 80] on span "09:30 - 29E-082.54" at bounding box center [575, 76] width 139 height 27
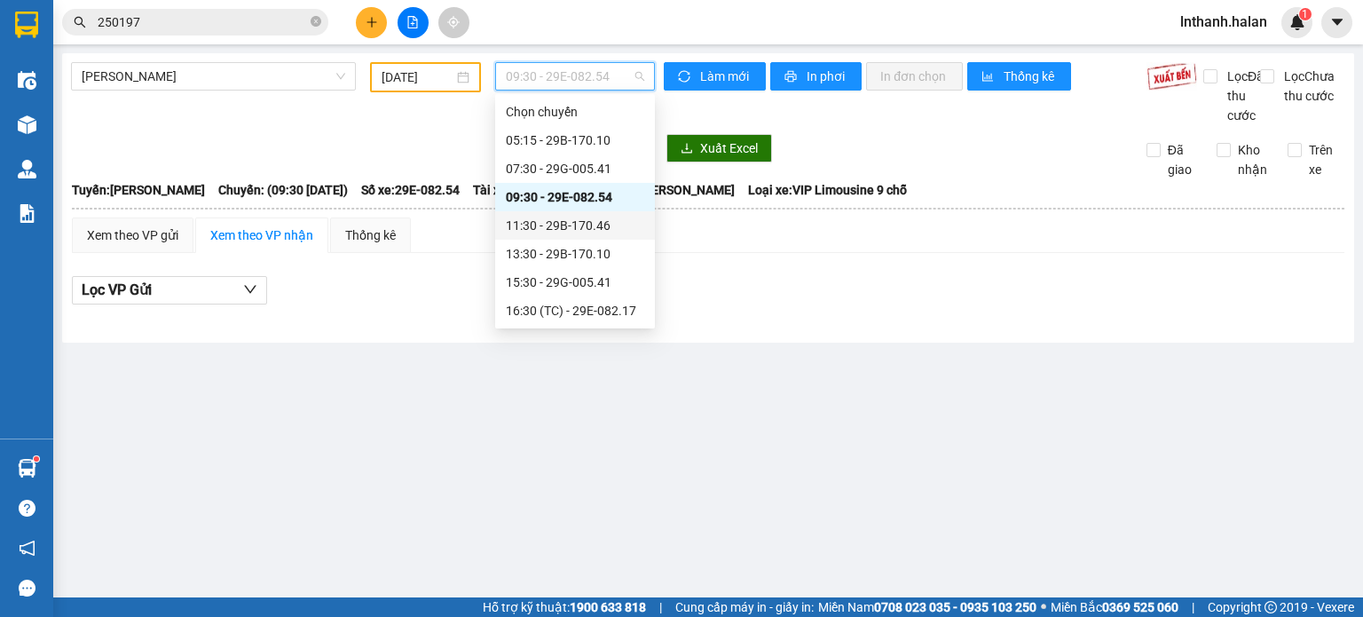
click at [588, 224] on div "11:30 - 29B-170.46" at bounding box center [575, 226] width 138 height 20
click at [593, 78] on span "11:30 - 29B-170.46" at bounding box center [575, 76] width 139 height 27
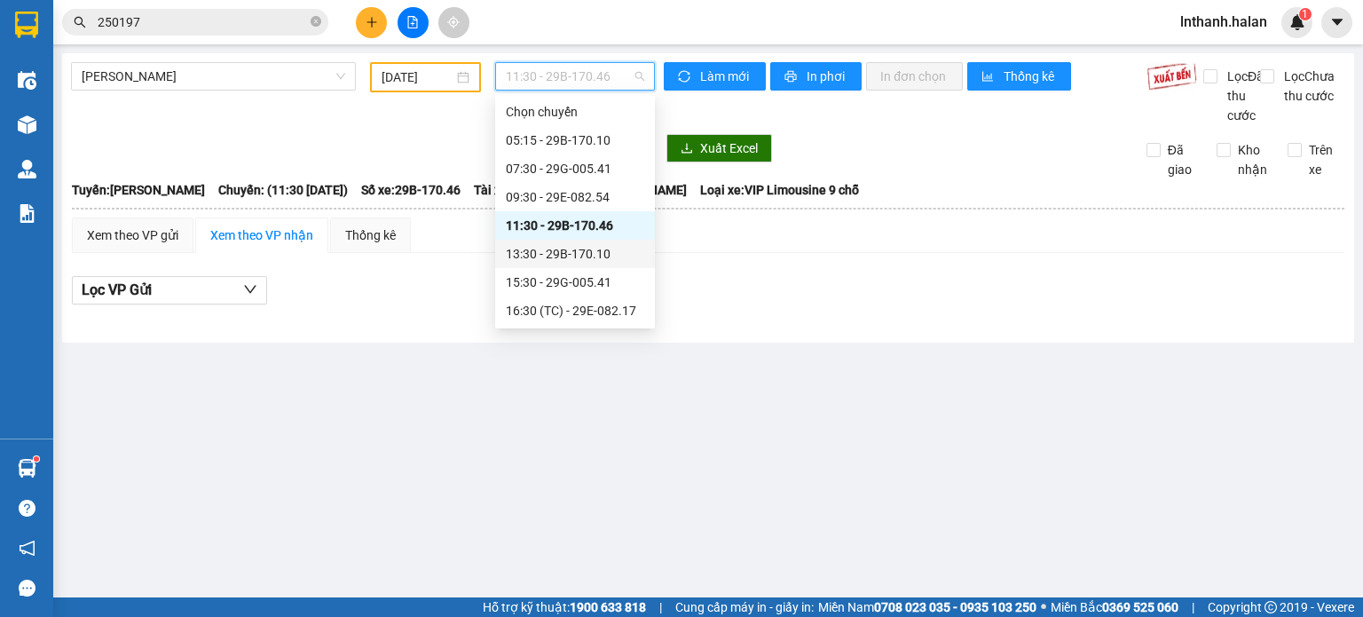
click at [589, 257] on div "13:30 - 29B-170.10" at bounding box center [575, 254] width 138 height 20
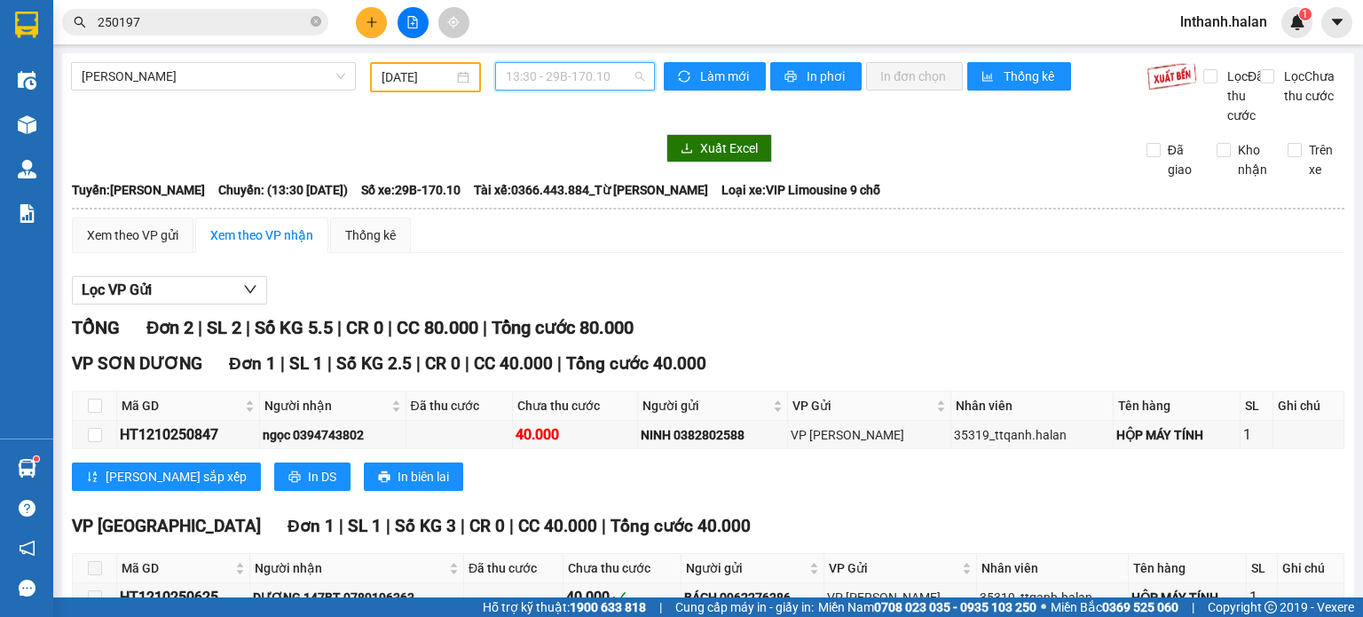
click at [580, 72] on span "13:30 - 29B-170.10" at bounding box center [575, 76] width 139 height 27
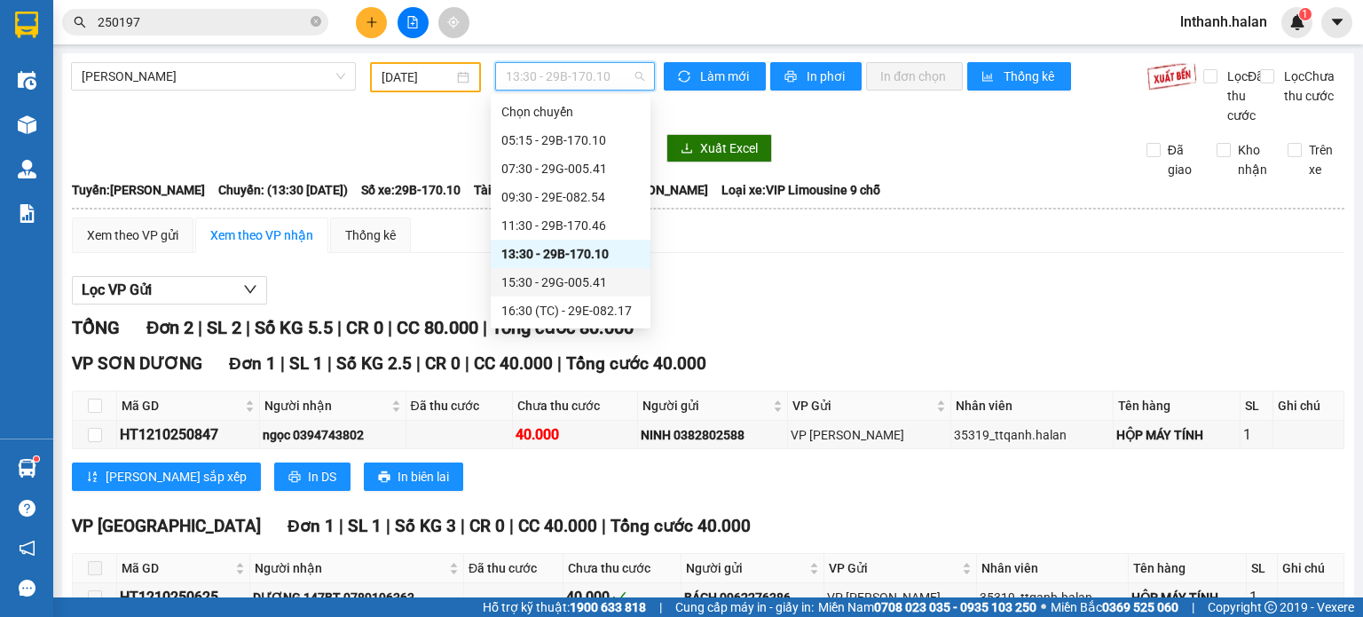
click at [584, 282] on div "15:30 - 29G-005.41" at bounding box center [570, 282] width 138 height 20
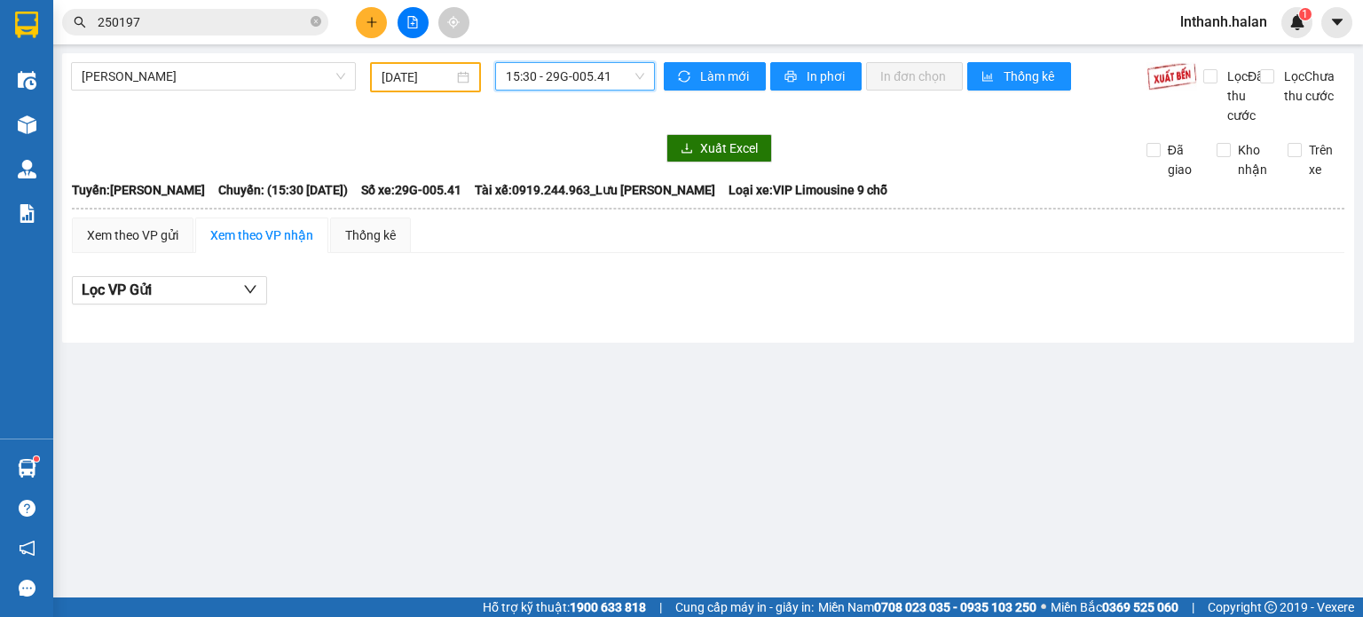
click at [580, 73] on span "15:30 - 29G-005.41" at bounding box center [575, 76] width 139 height 27
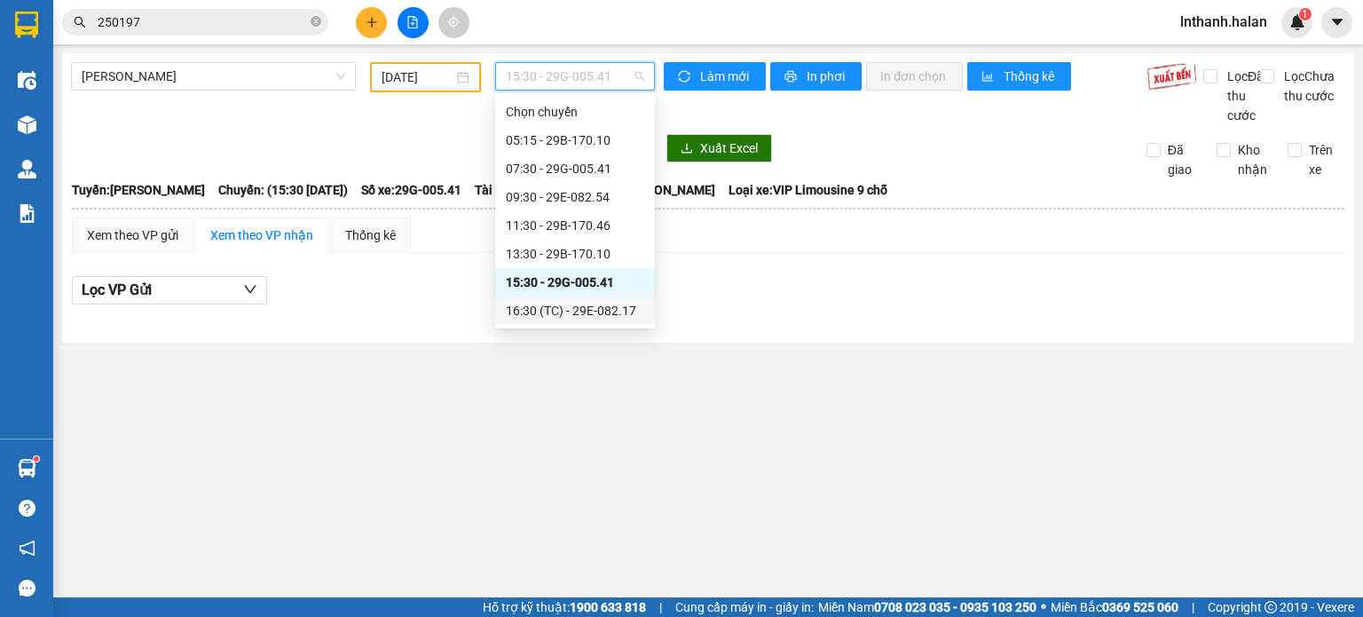
click at [588, 320] on div "16:30 (TC) - 29E-082.17" at bounding box center [575, 310] width 160 height 28
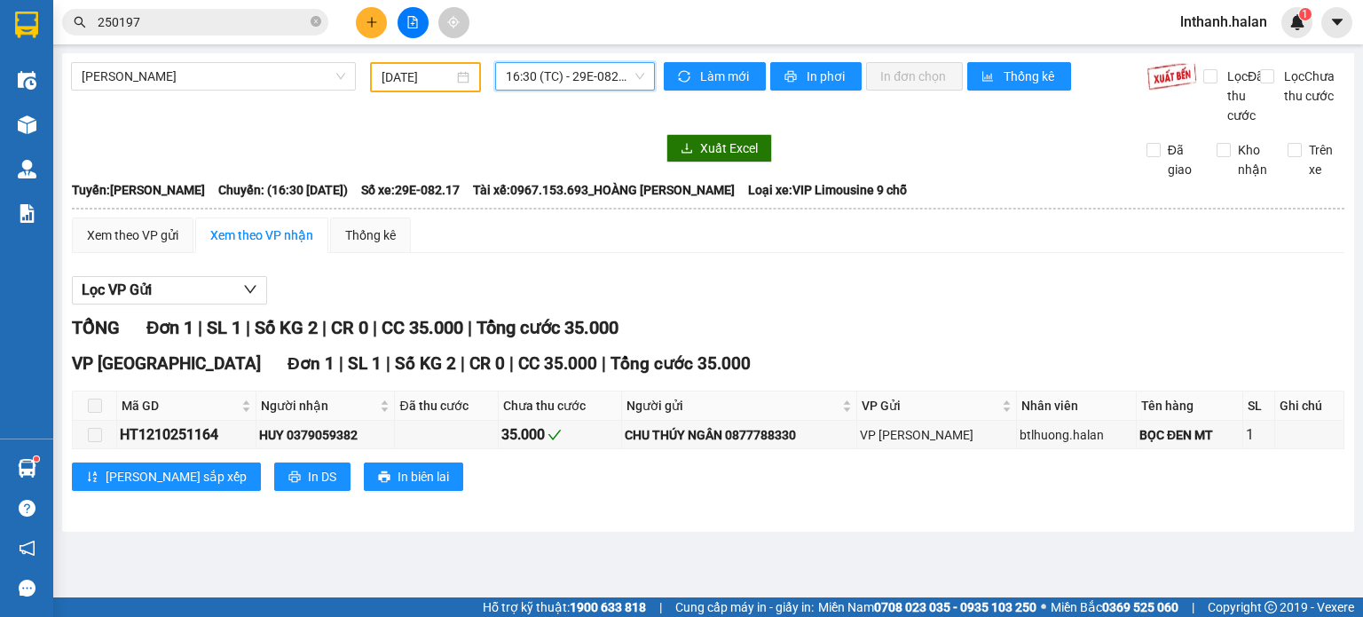
click at [597, 82] on span "16:30 (TC) - 29E-082.17" at bounding box center [575, 76] width 139 height 27
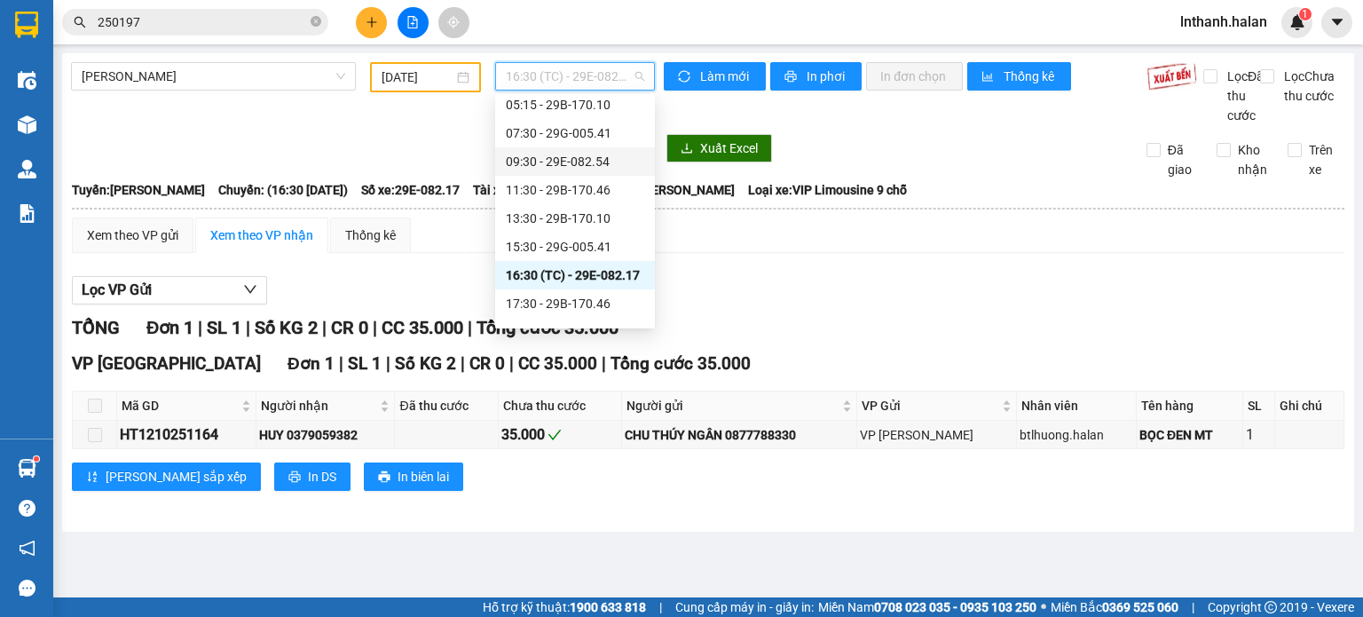
scroll to position [85, 0]
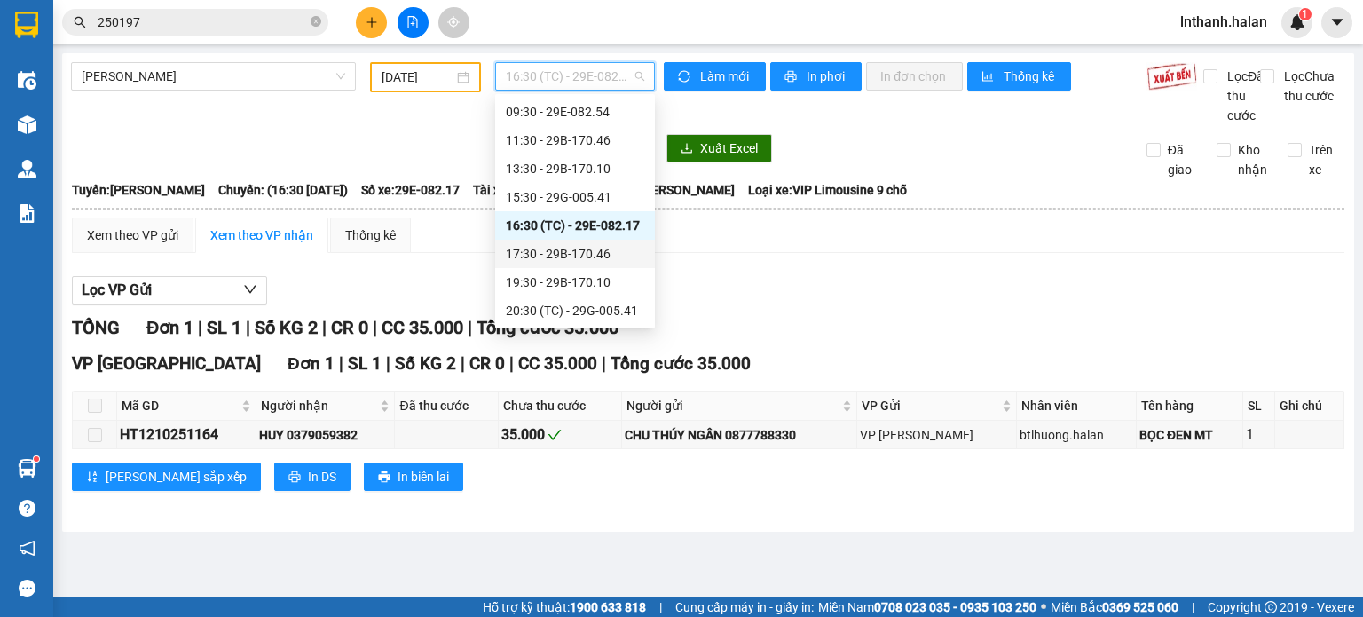
click at [580, 255] on div "17:30 - 29B-170.46" at bounding box center [575, 254] width 138 height 20
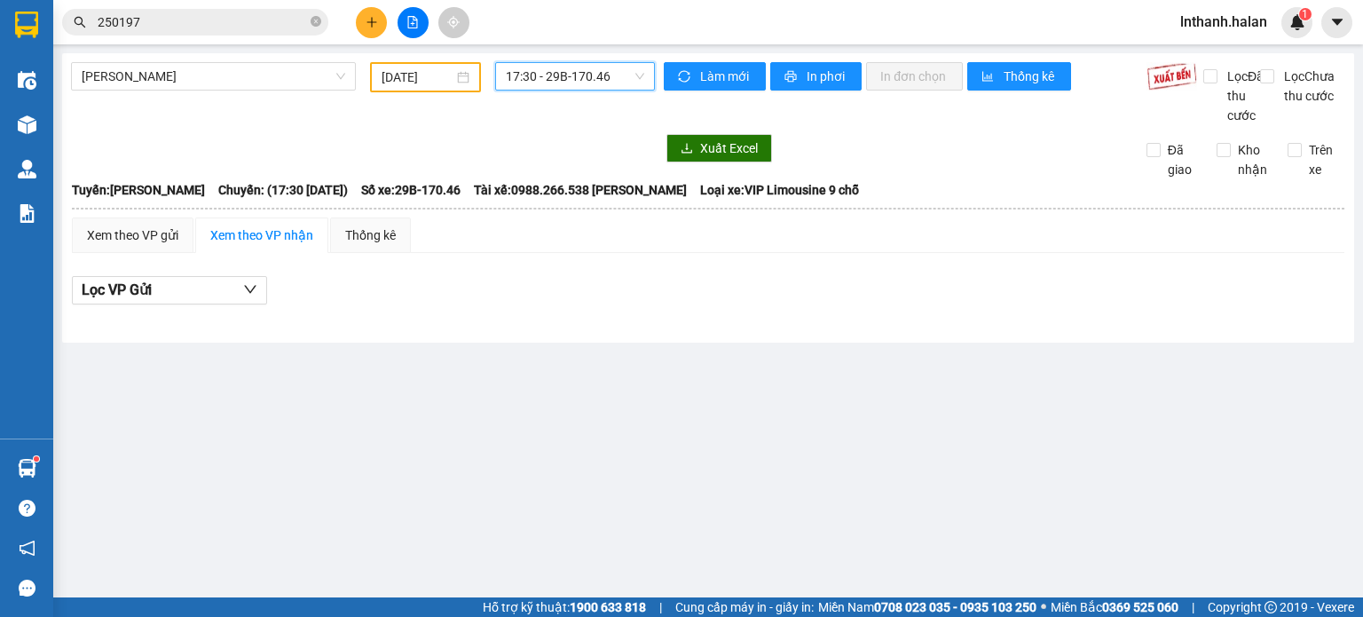
click at [579, 84] on span "17:30 - 29B-170.46" at bounding box center [575, 76] width 139 height 27
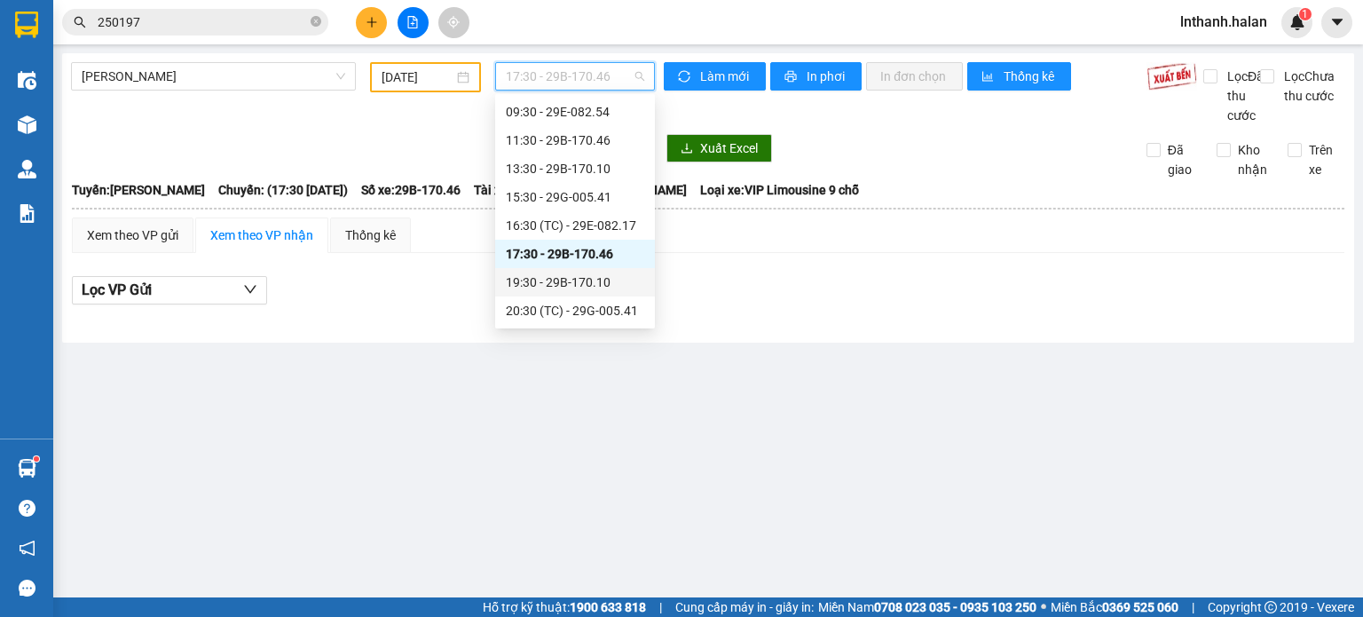
click at [579, 283] on div "19:30 - 29B-170.10" at bounding box center [575, 282] width 138 height 20
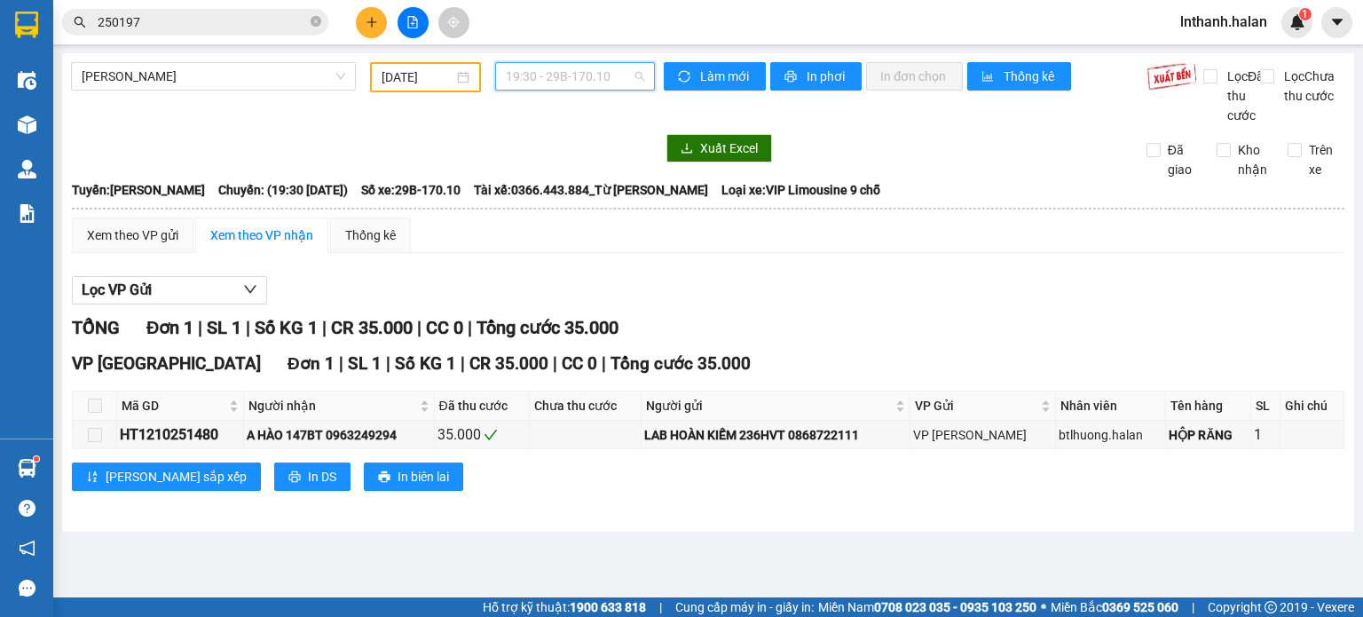
click at [575, 77] on span "19:30 - 29B-170.10" at bounding box center [575, 76] width 139 height 27
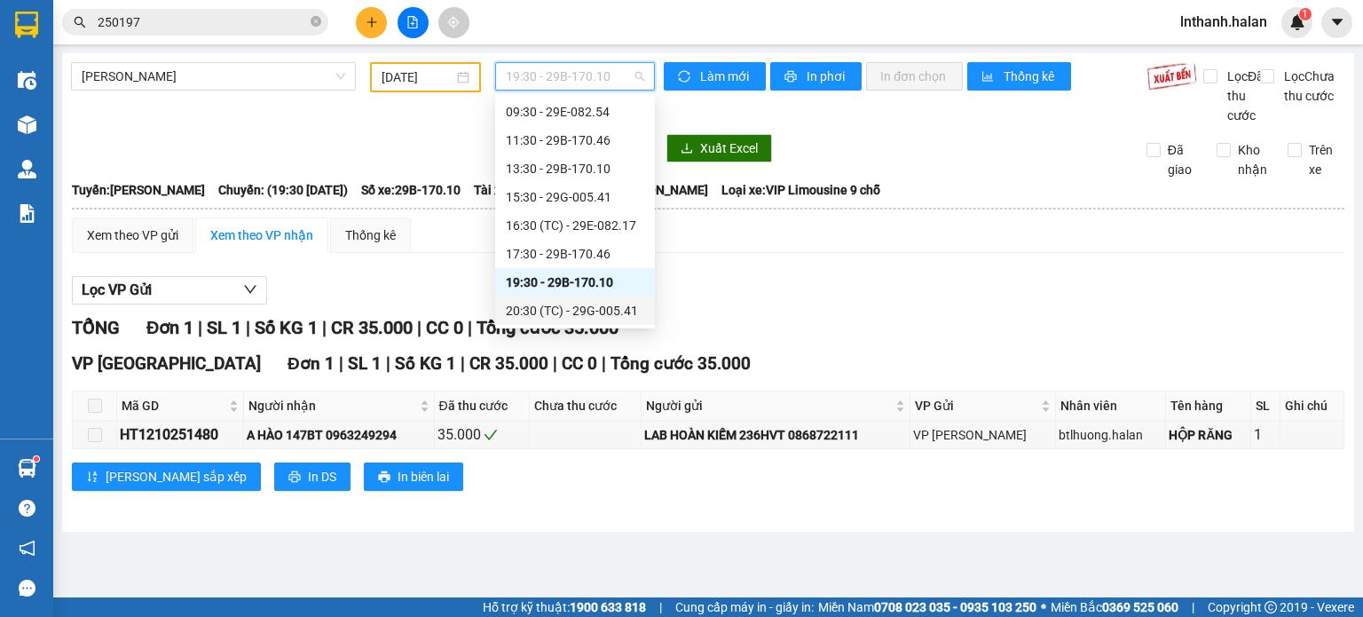
click at [573, 308] on div "20:30 (TC) - 29G-005.41" at bounding box center [575, 311] width 138 height 20
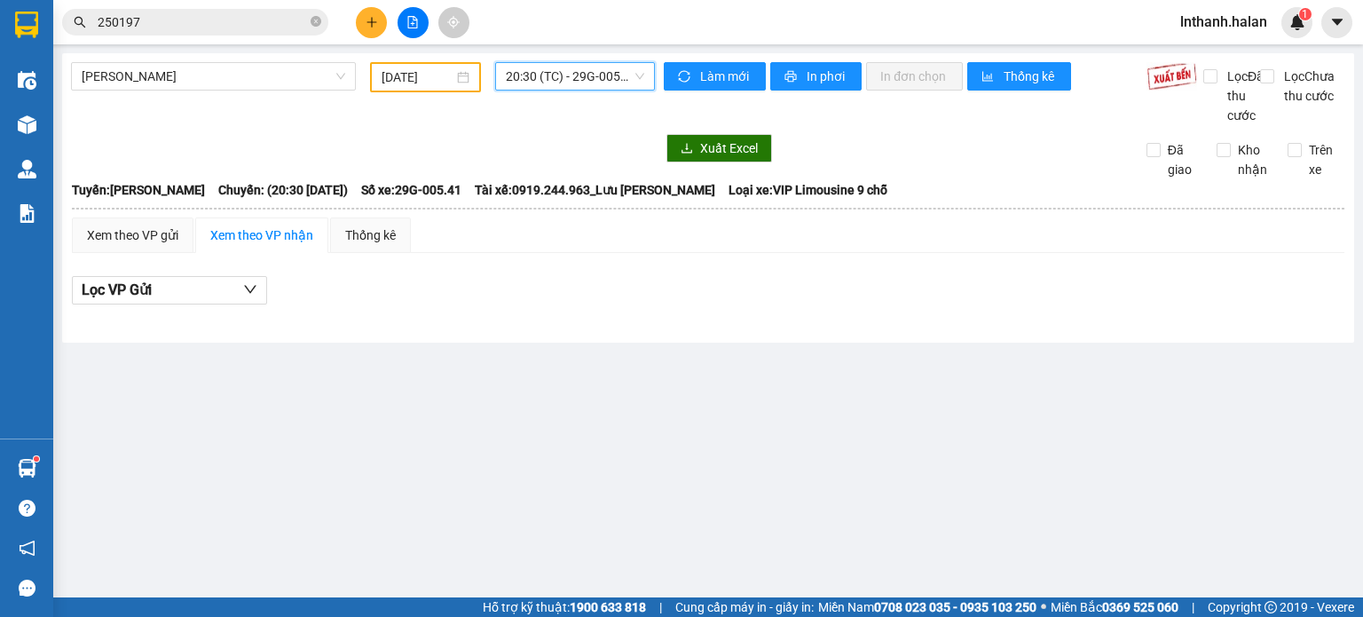
click at [260, 24] on input "250197" at bounding box center [202, 22] width 209 height 20
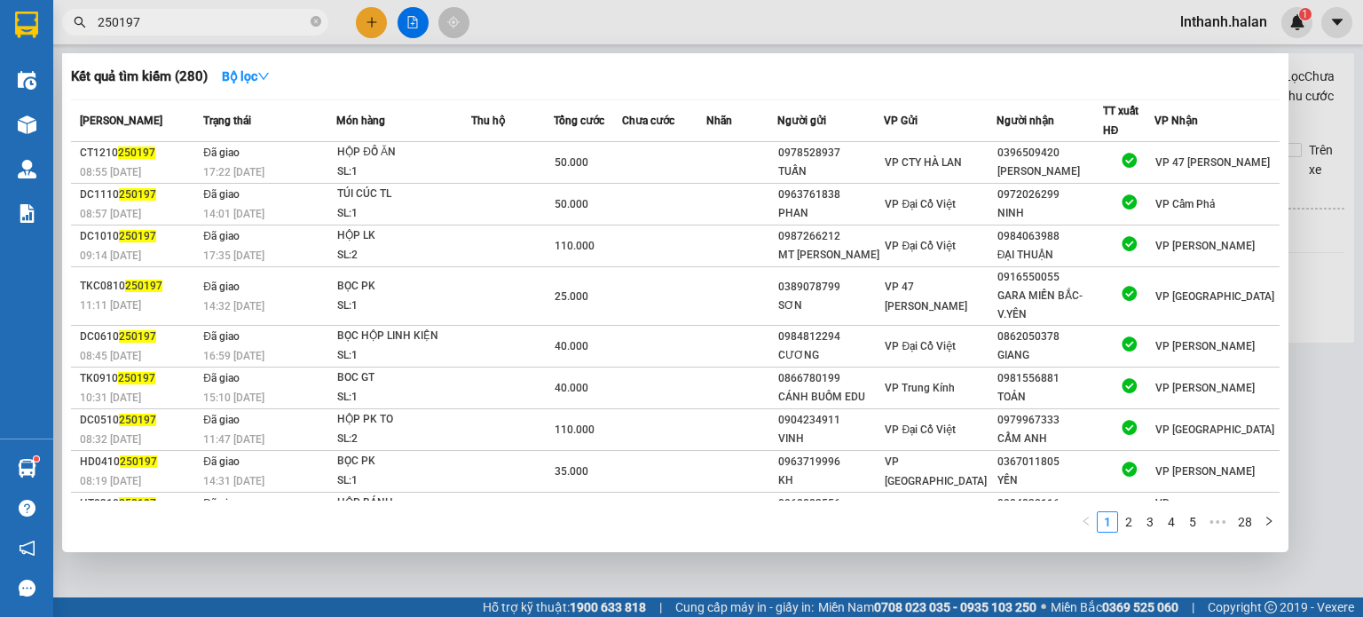
click at [260, 24] on input "250197" at bounding box center [202, 22] width 209 height 20
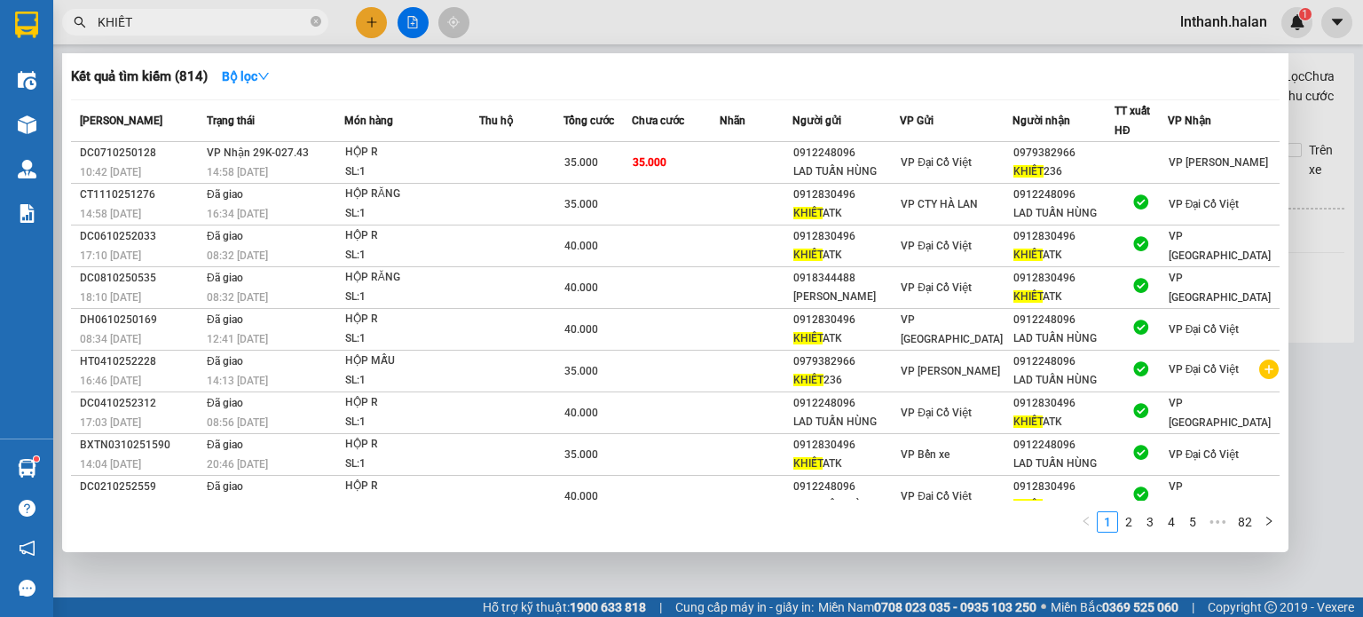
type input "KHIẾT"
click at [827, 31] on div at bounding box center [681, 308] width 1363 height 617
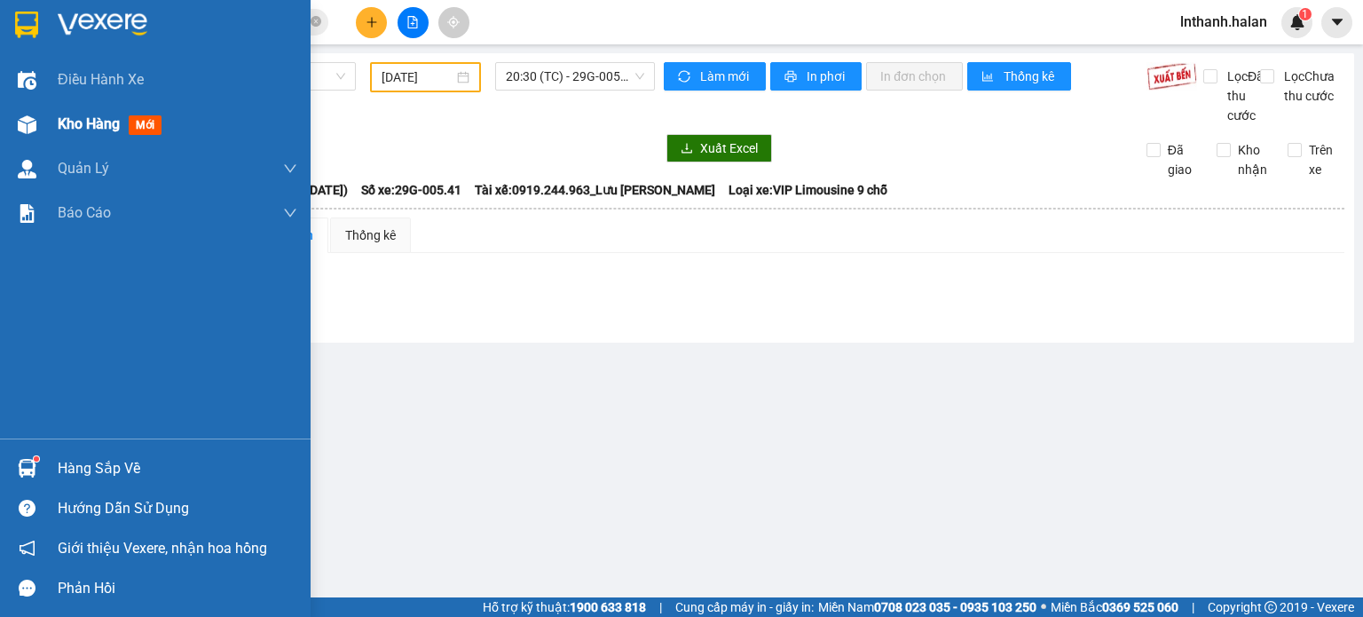
click at [79, 145] on div "Kho hàng mới" at bounding box center [178, 124] width 240 height 44
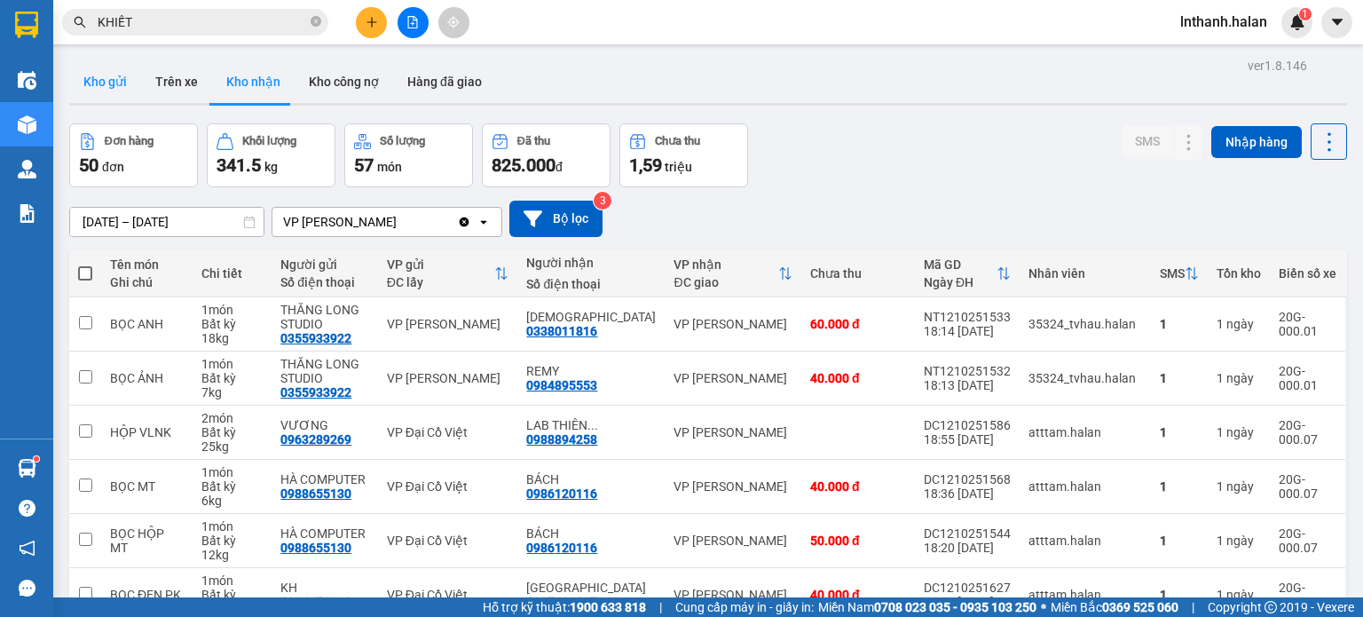
click at [106, 85] on button "Kho gửi" at bounding box center [105, 81] width 72 height 43
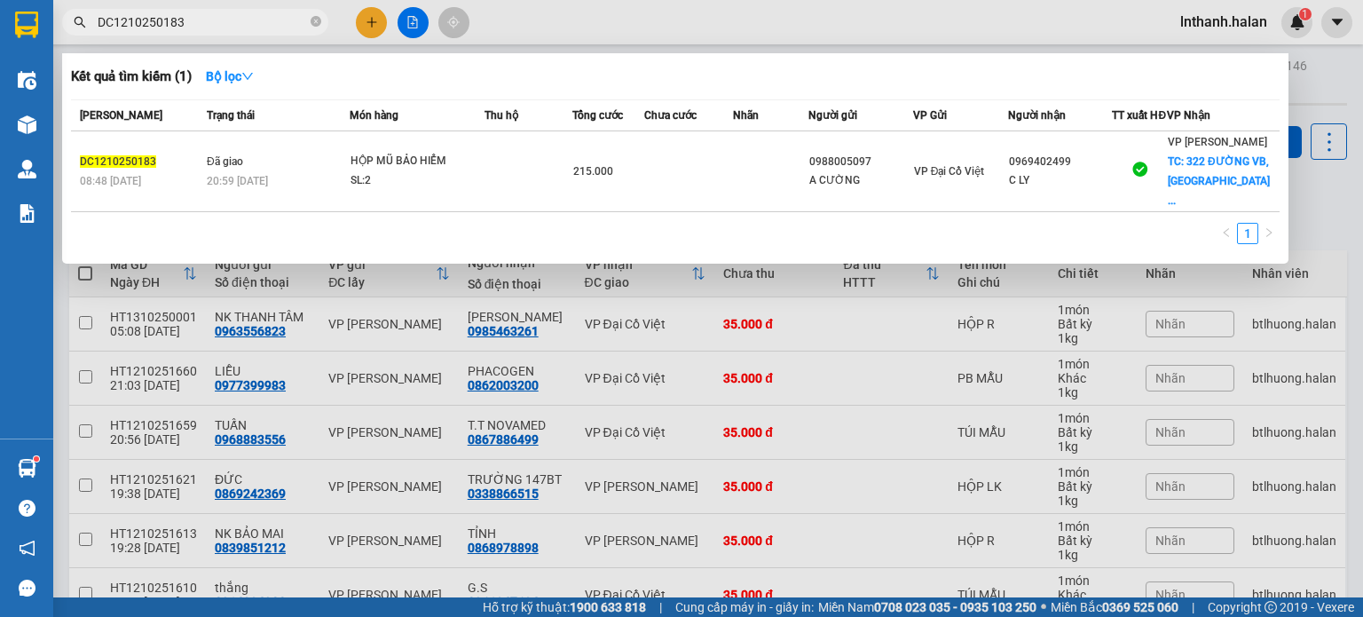
type input "DC1210250183"
click at [837, 25] on div at bounding box center [681, 308] width 1363 height 617
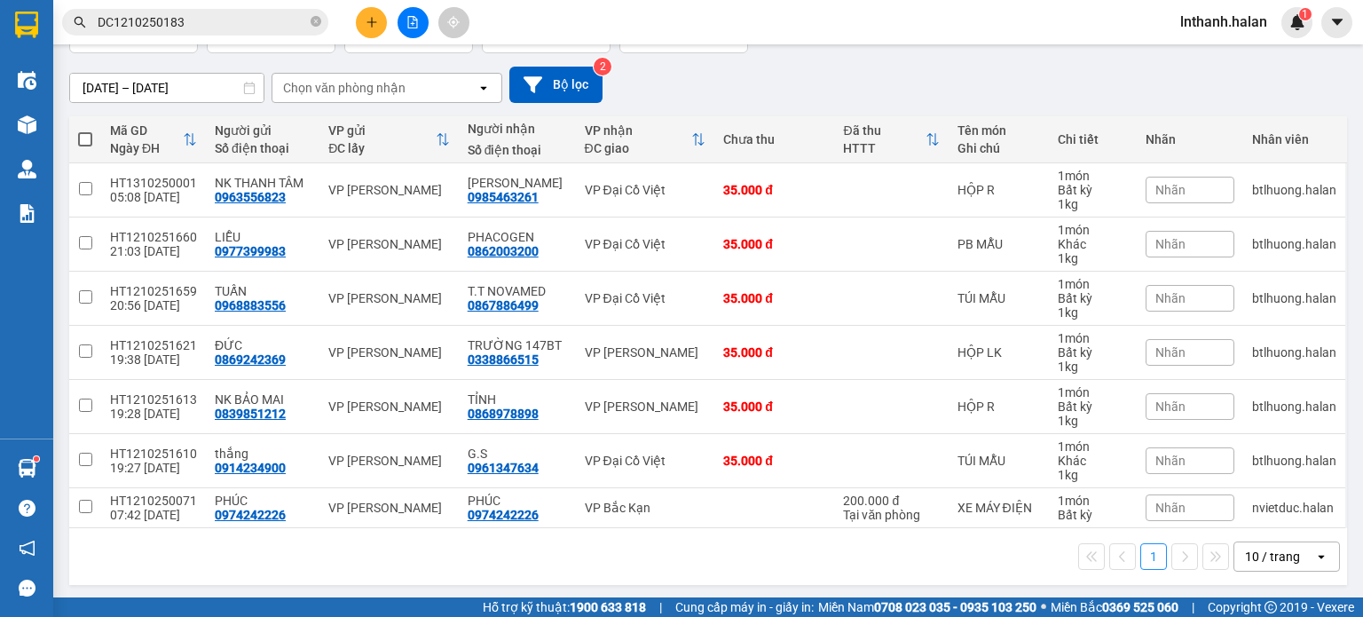
scroll to position [135, 0]
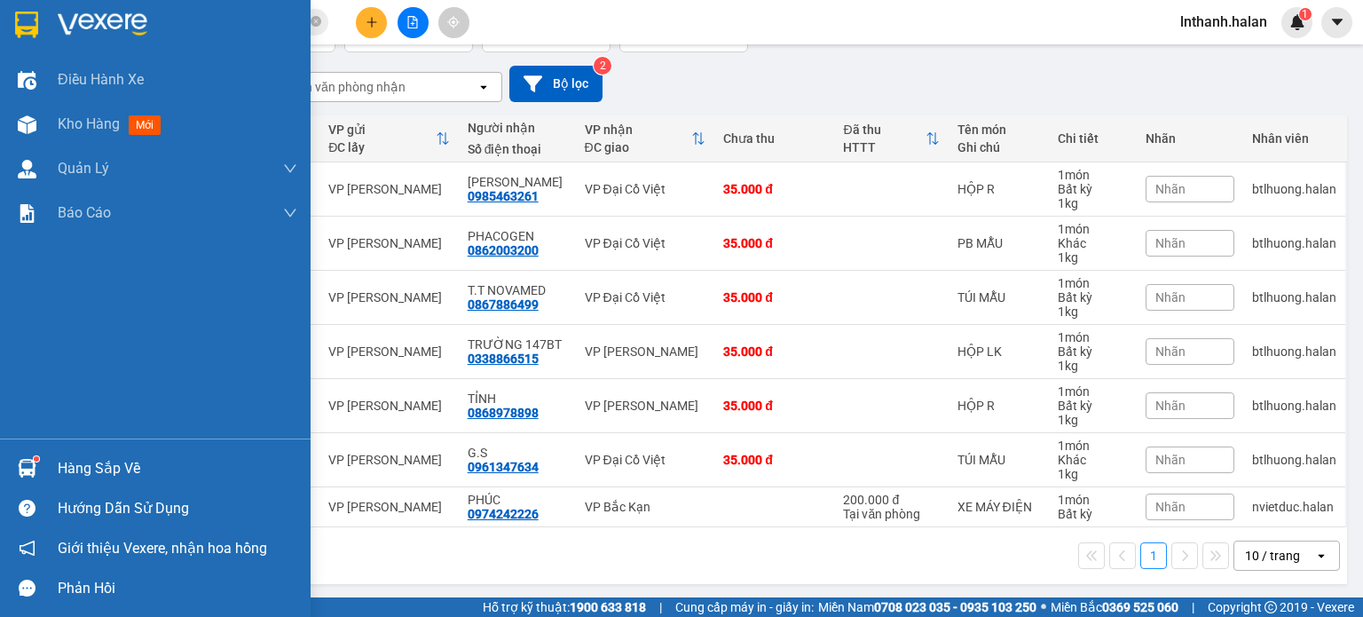
click at [75, 467] on div "Hàng sắp về" at bounding box center [178, 468] width 240 height 27
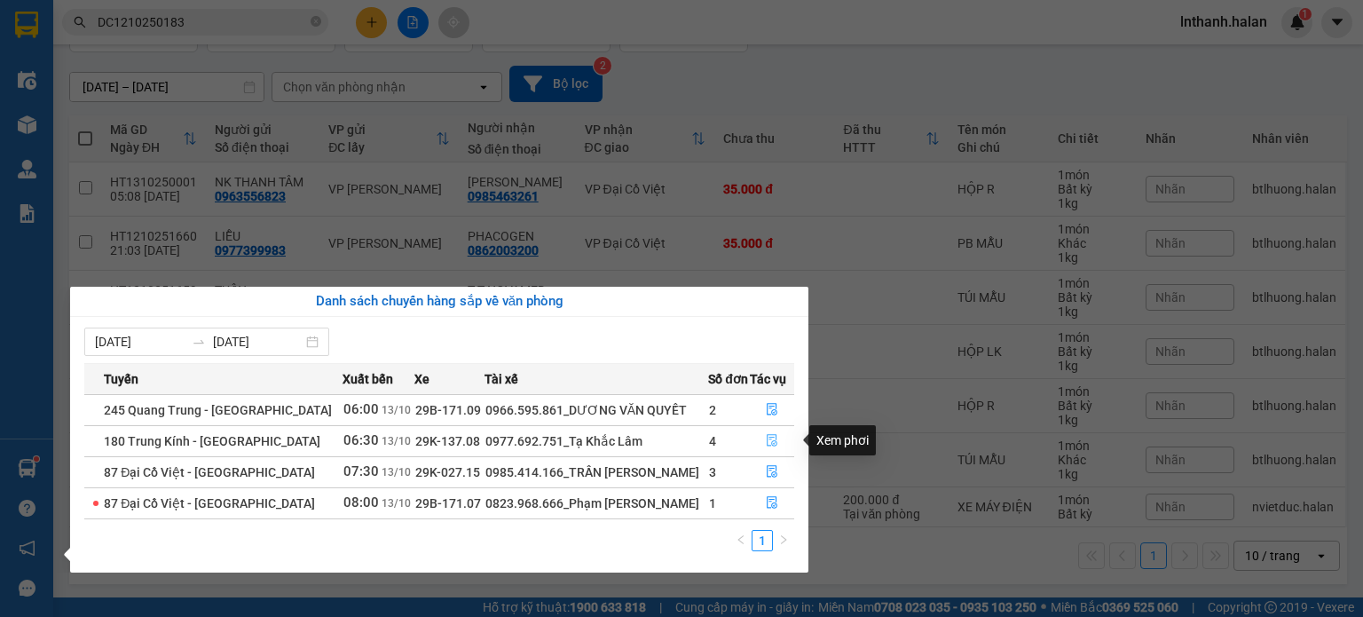
click at [768, 438] on icon "file-done" at bounding box center [773, 441] width 11 height 12
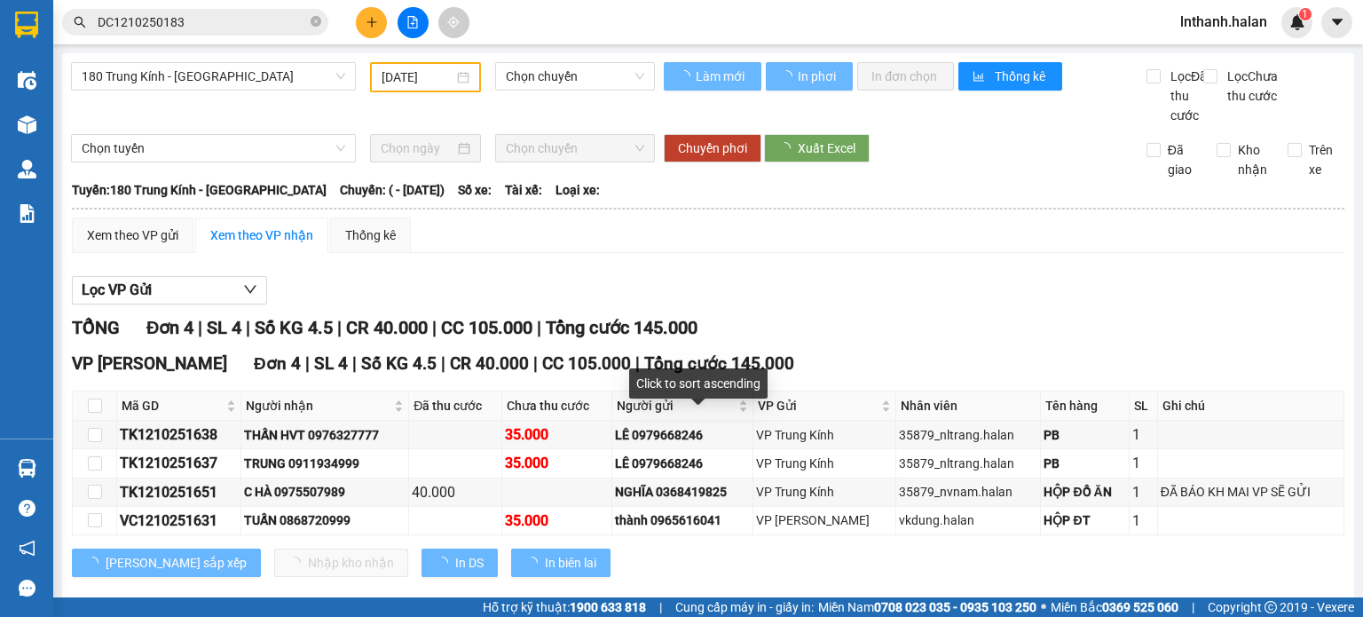
type input "[DATE]"
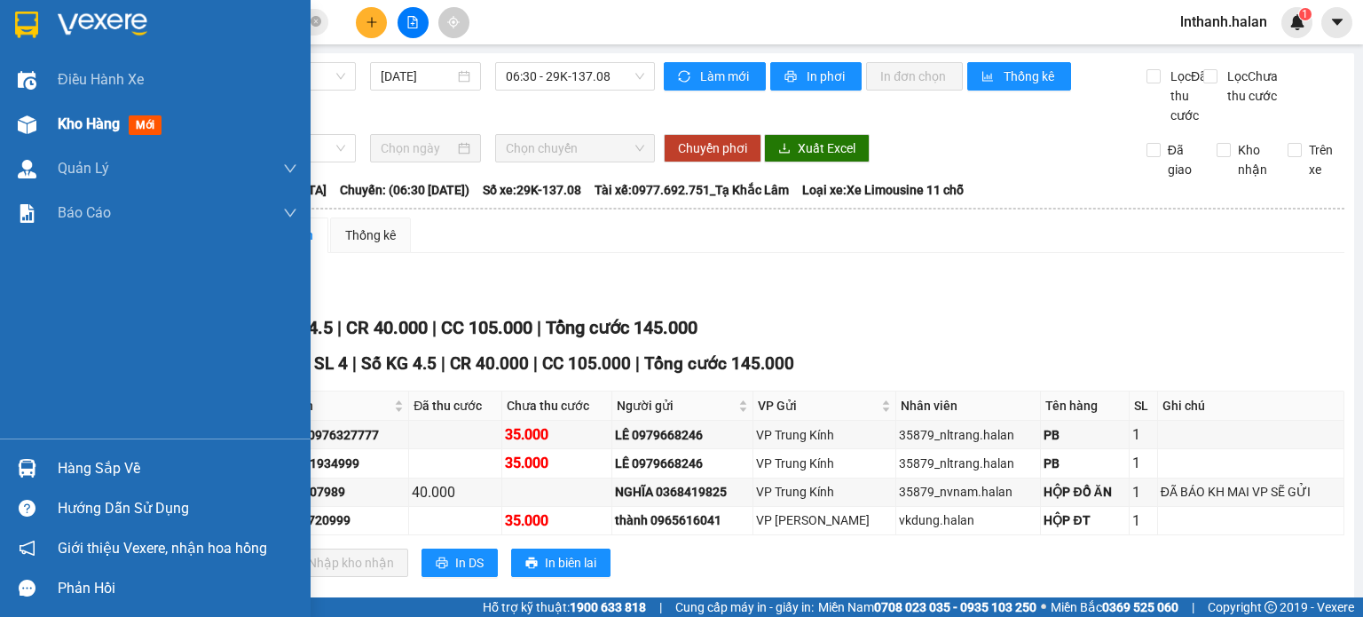
click at [97, 121] on span "Kho hàng" at bounding box center [89, 123] width 62 height 17
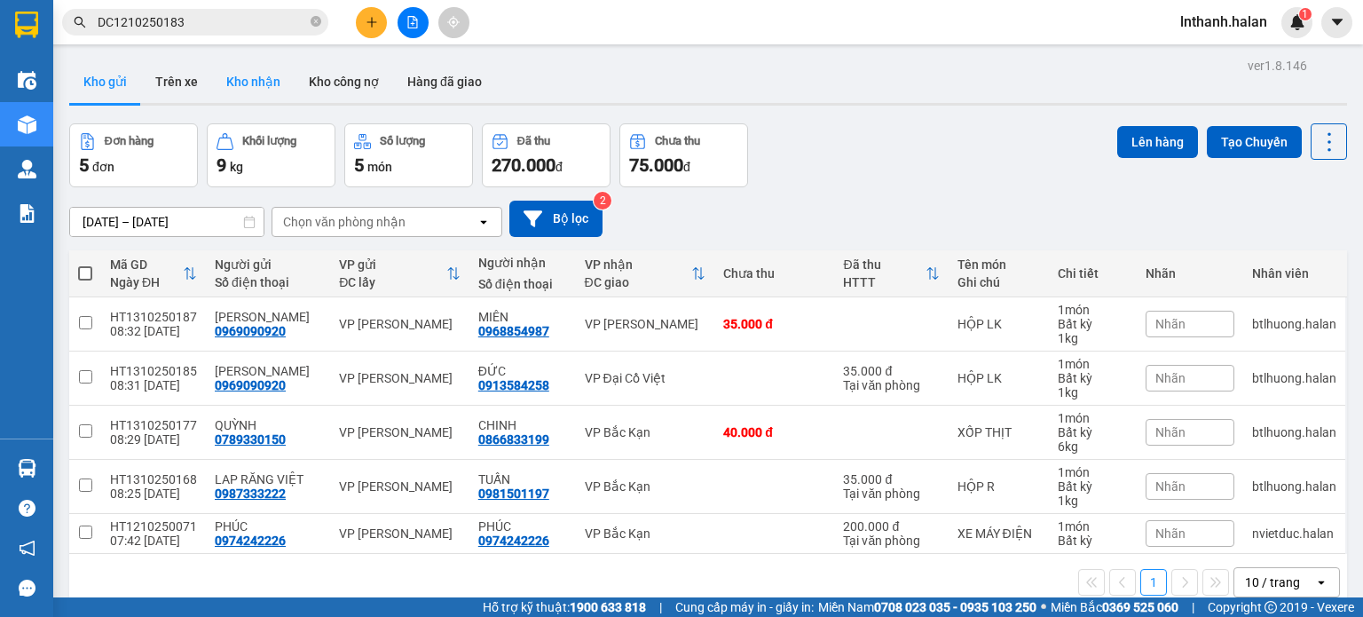
click at [270, 90] on button "Kho nhận" at bounding box center [253, 81] width 83 height 43
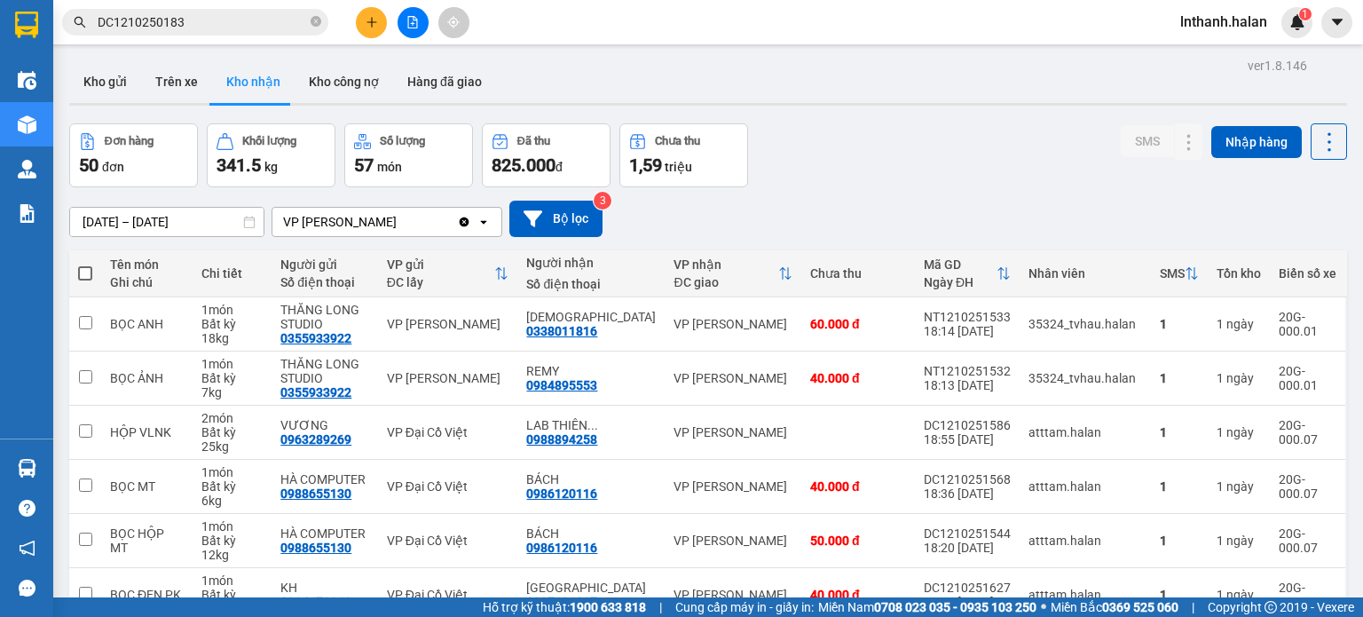
click at [214, 217] on input "[DATE] – [DATE]" at bounding box center [166, 222] width 193 height 28
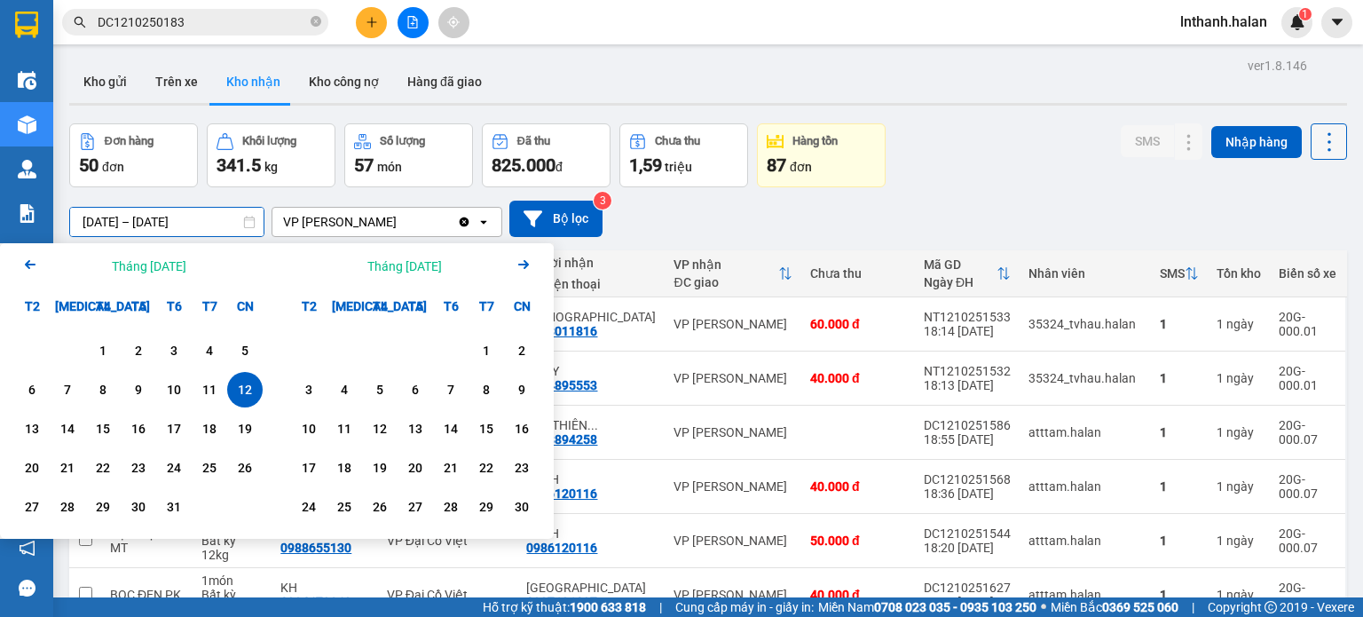
click at [1317, 133] on icon at bounding box center [1329, 142] width 25 height 25
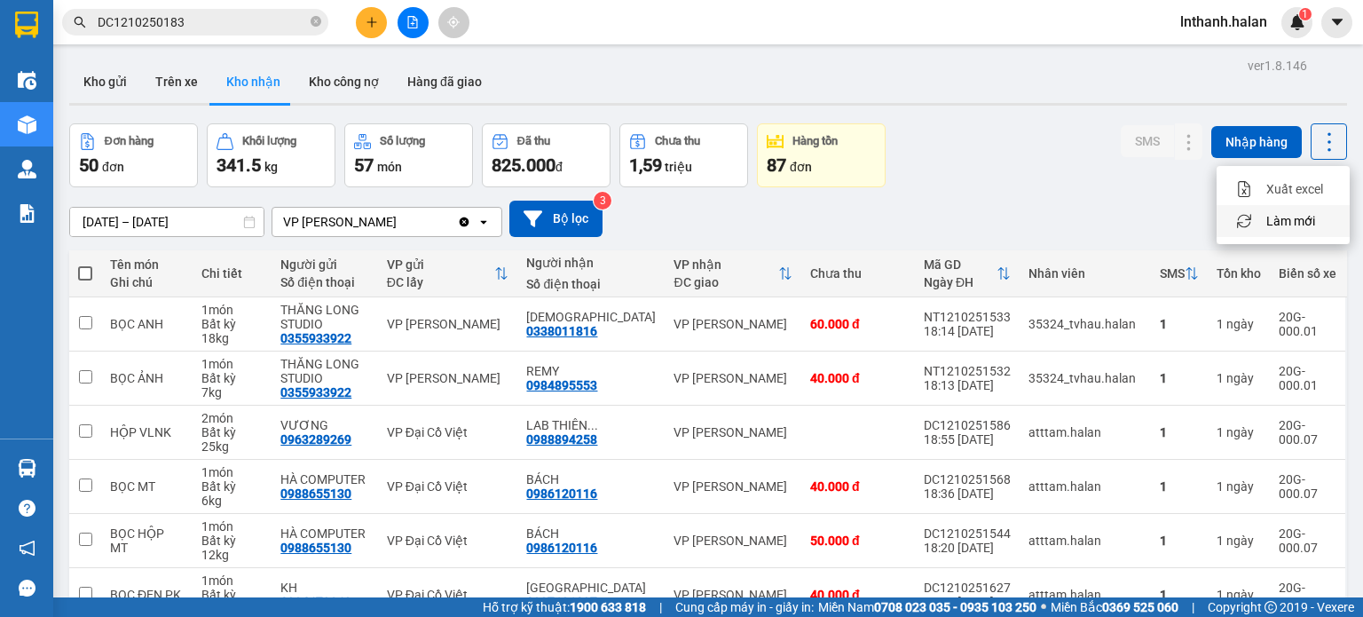
click at [1289, 219] on span "Làm mới" at bounding box center [1291, 221] width 49 height 18
click at [105, 81] on button "Kho gửi" at bounding box center [105, 81] width 72 height 43
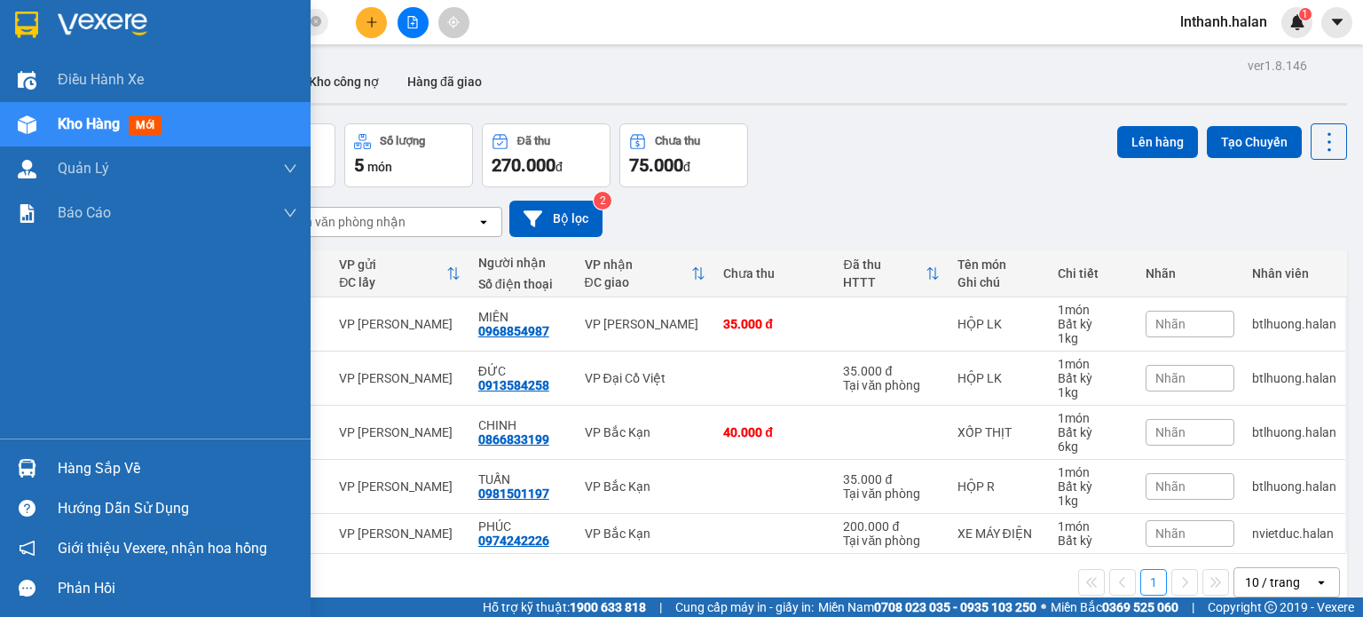
click at [82, 471] on div "Hàng sắp về" at bounding box center [178, 468] width 240 height 27
